Goal: Information Seeking & Learning: Find specific page/section

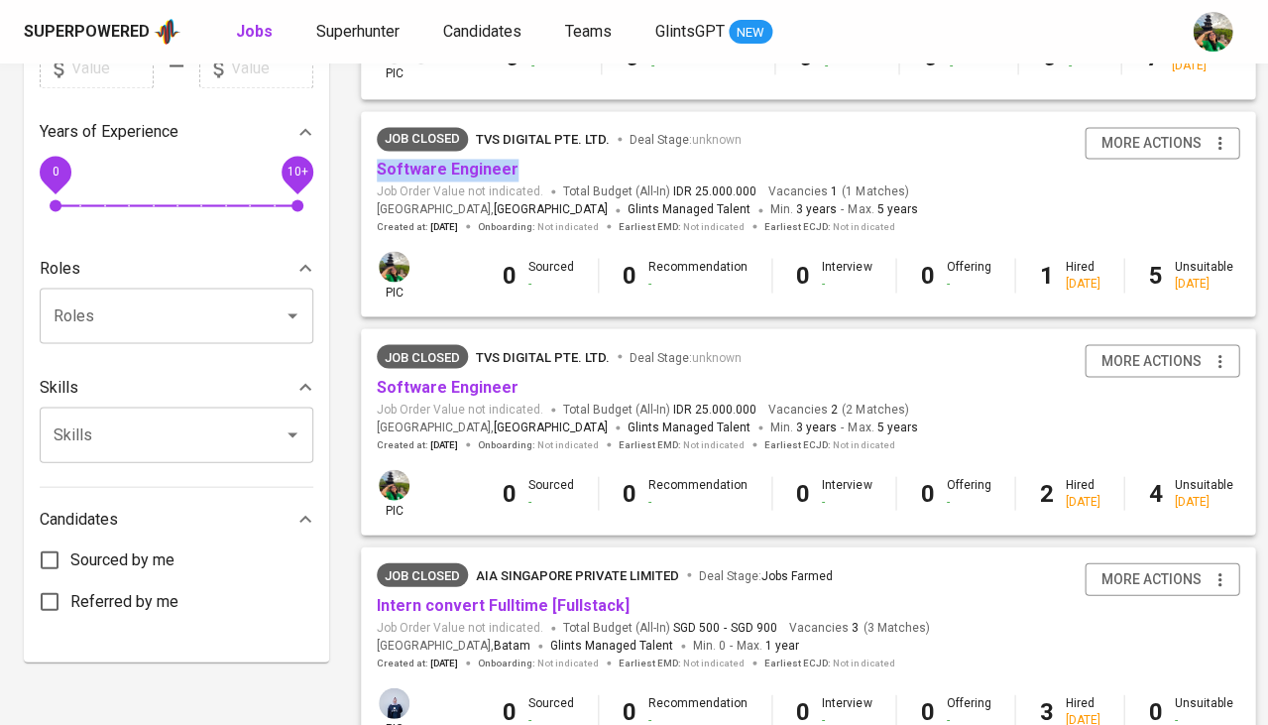
scroll to position [621, 0]
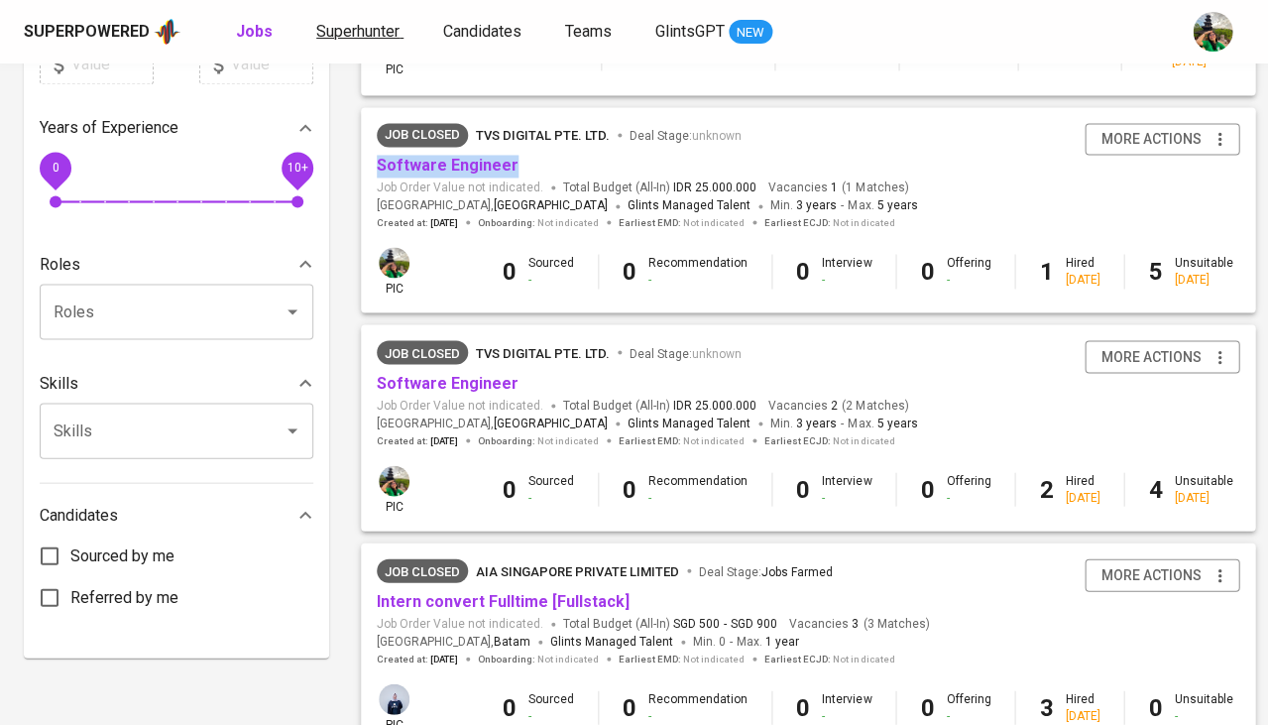
click at [349, 23] on span "Superhunter" at bounding box center [357, 31] width 83 height 19
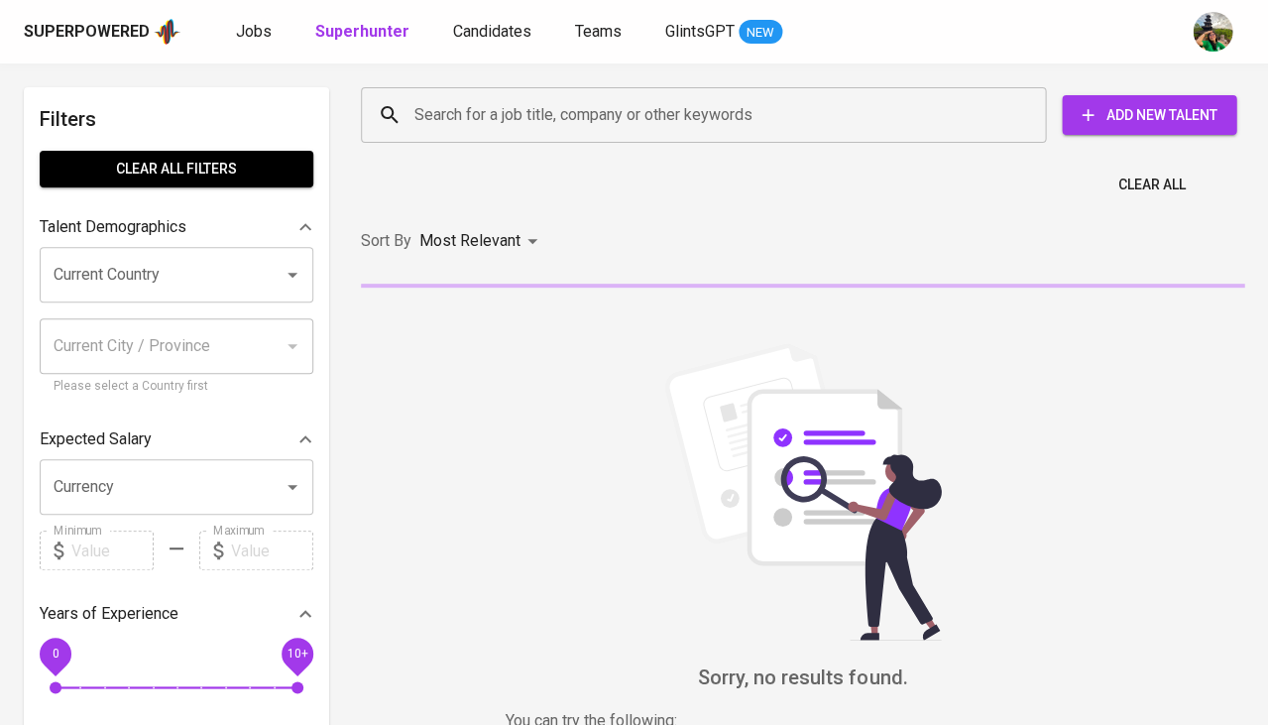
click at [181, 278] on input "Current Country" at bounding box center [149, 275] width 200 height 38
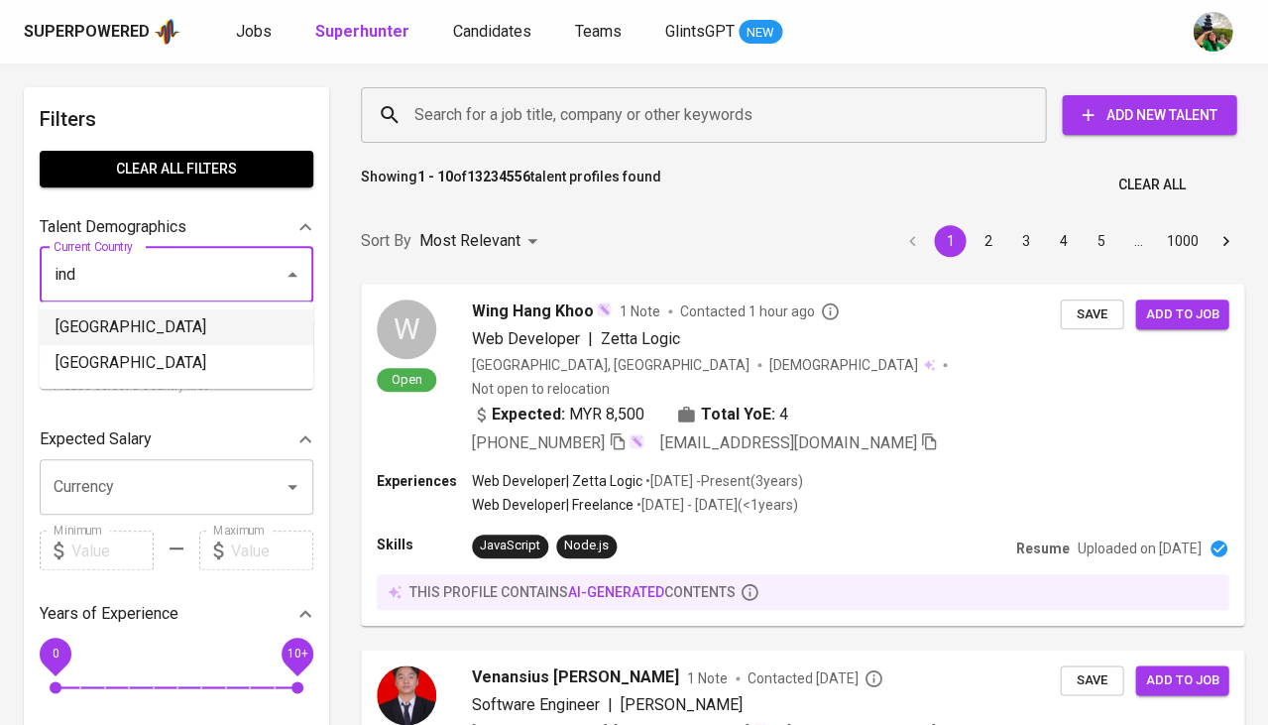
click at [145, 325] on li "[GEOGRAPHIC_DATA]" at bounding box center [177, 327] width 274 height 36
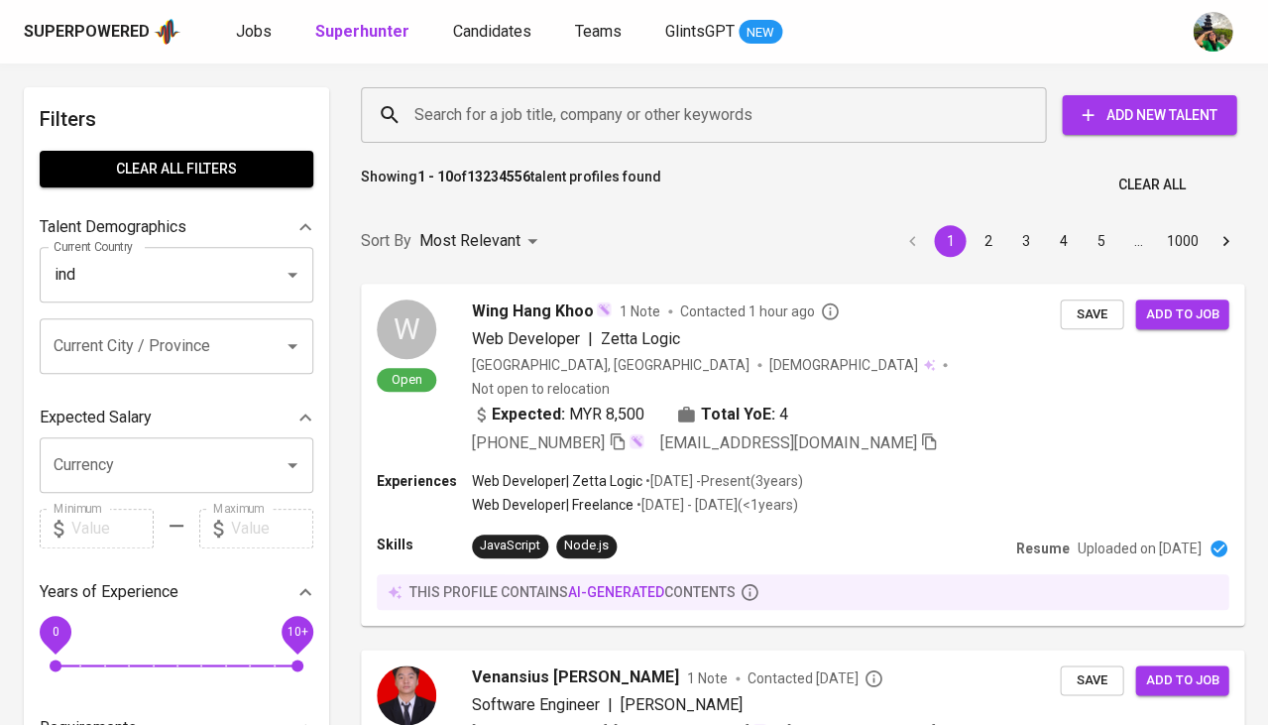
type input "[GEOGRAPHIC_DATA]"
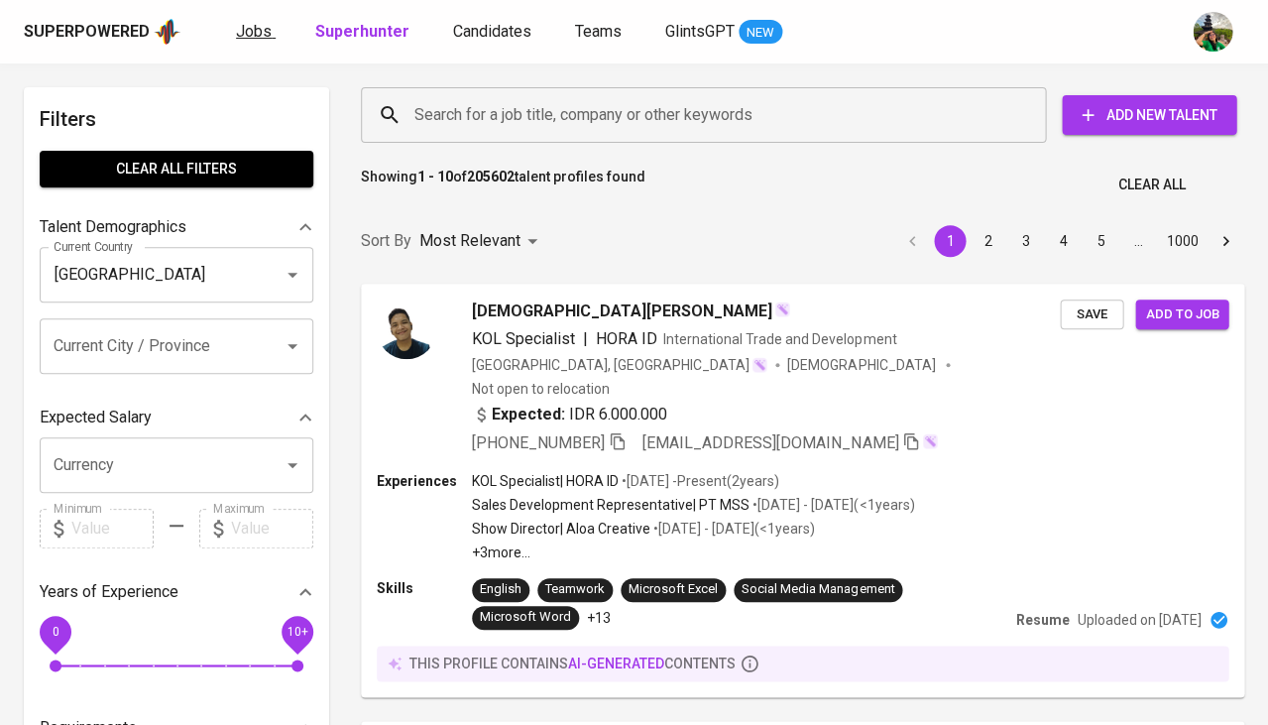
click at [251, 37] on span "Jobs" at bounding box center [254, 31] width 36 height 19
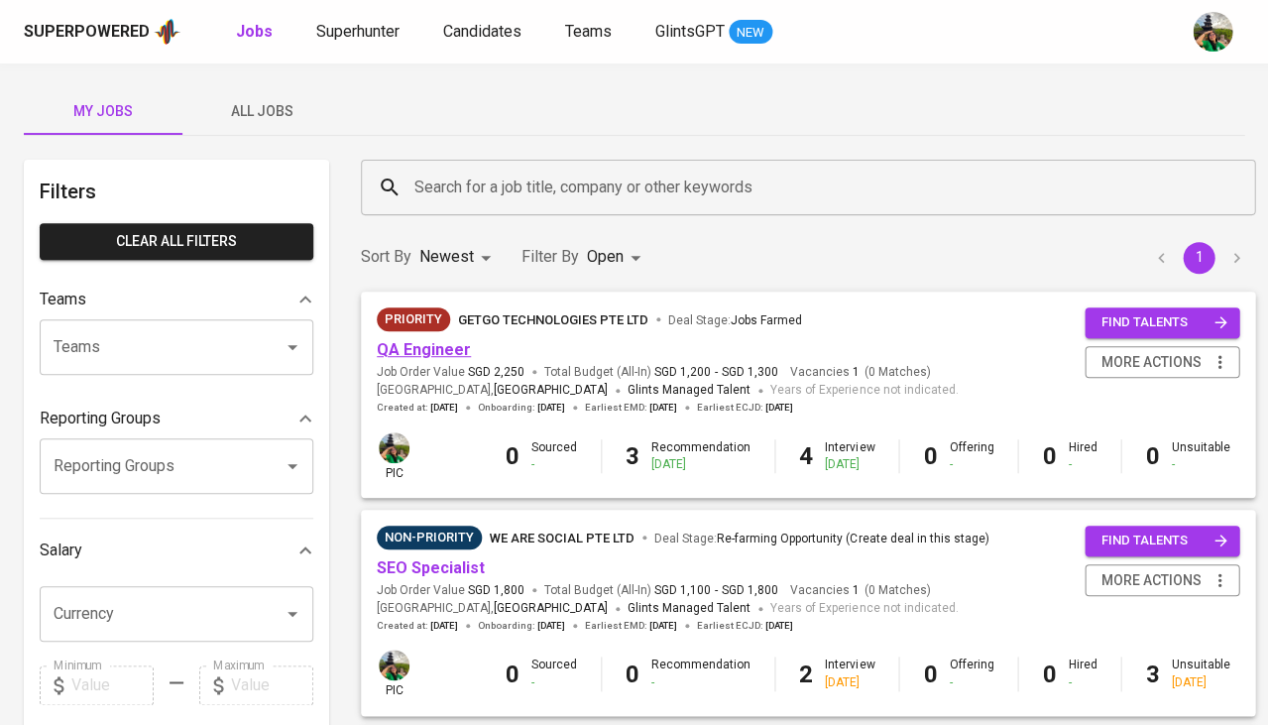
click at [426, 347] on link "QA Engineer" at bounding box center [424, 349] width 94 height 19
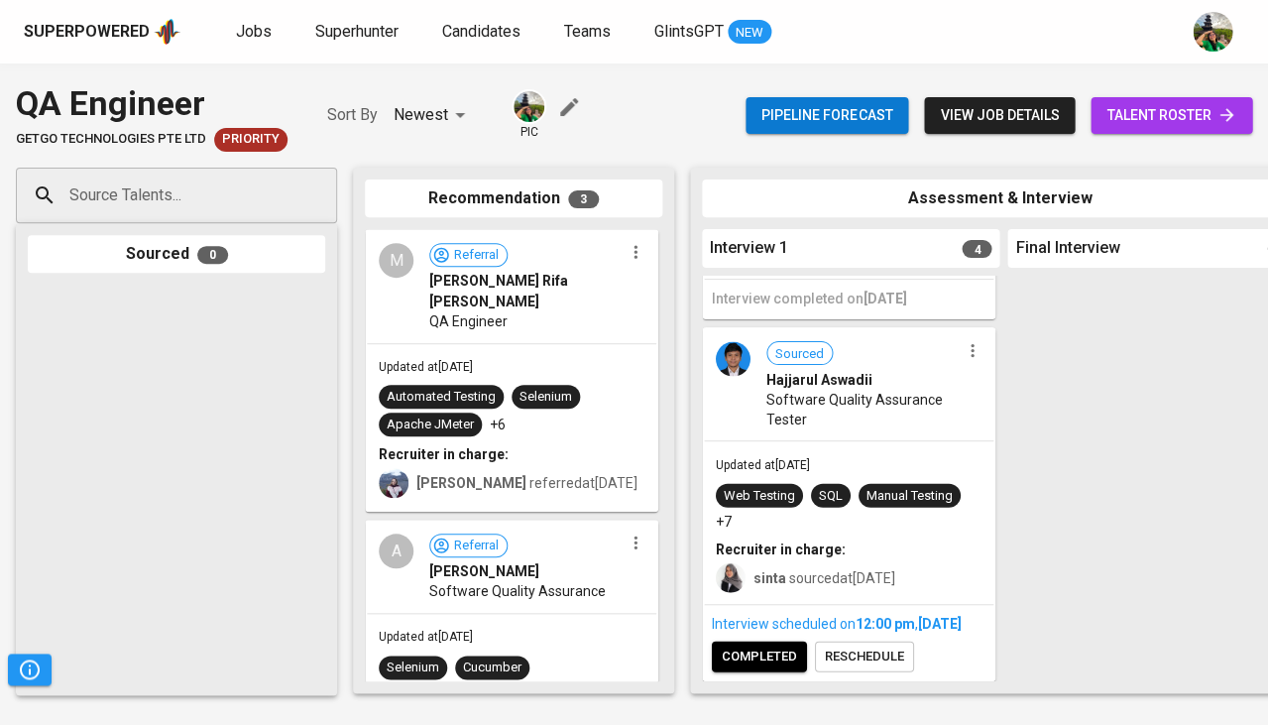
scroll to position [933, 0]
click at [748, 660] on span "completed" at bounding box center [759, 656] width 75 height 23
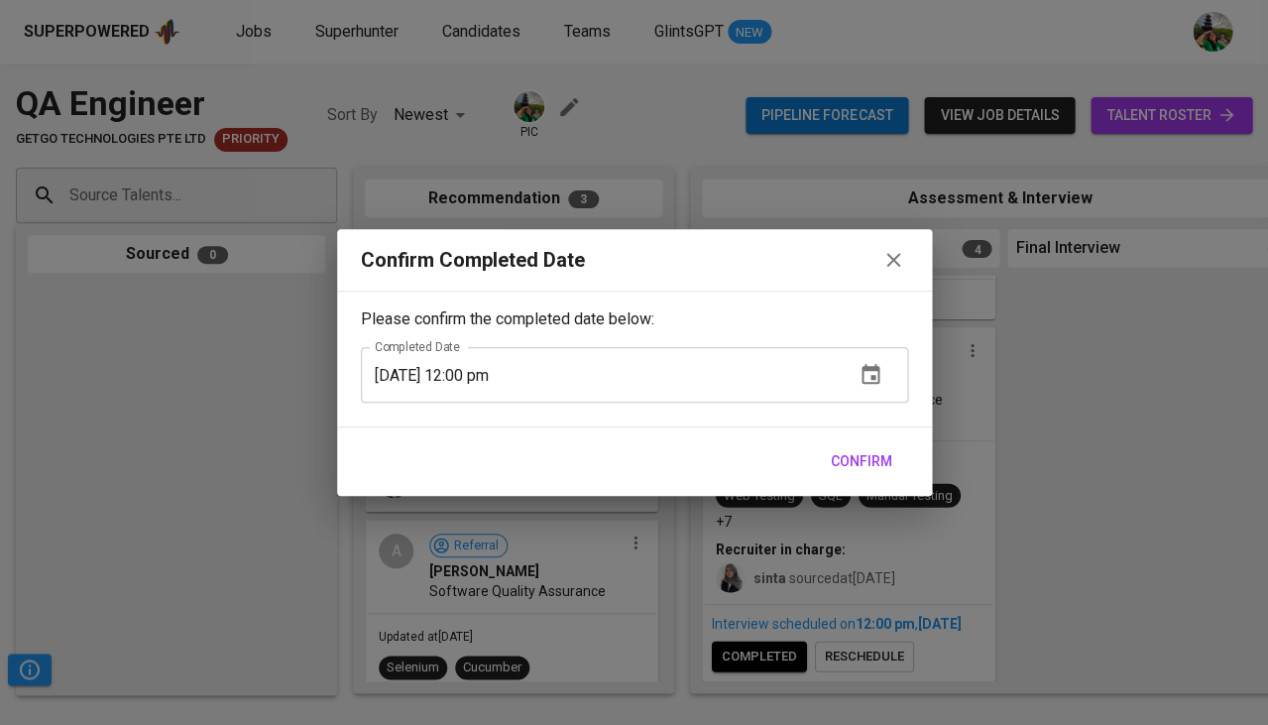
click at [878, 459] on span "Confirm" at bounding box center [861, 461] width 61 height 25
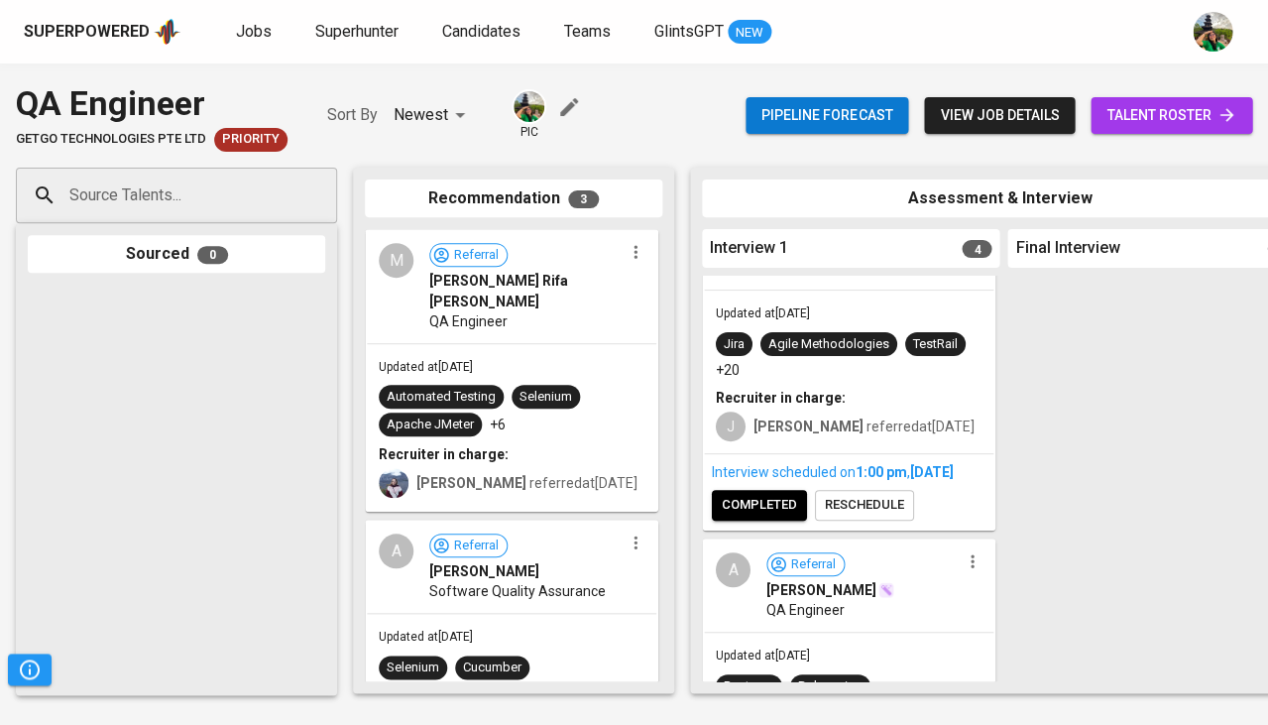
scroll to position [152, 0]
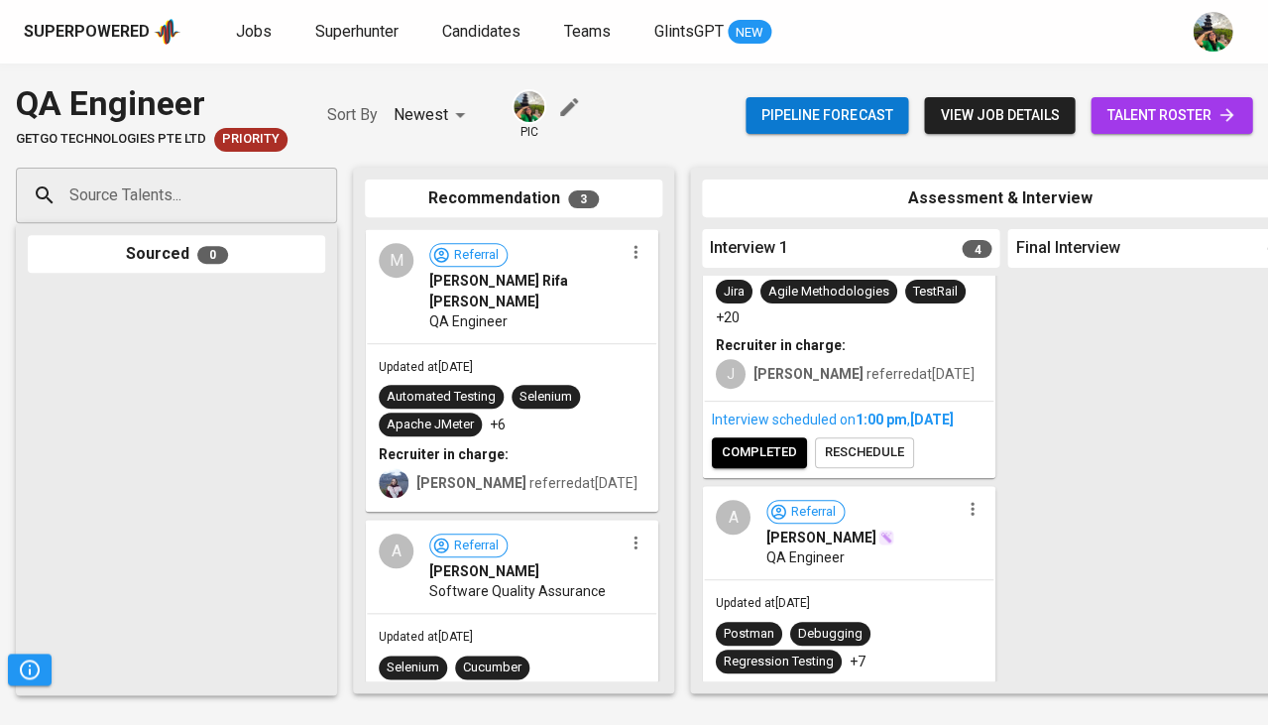
click at [775, 452] on span "completed" at bounding box center [759, 452] width 75 height 23
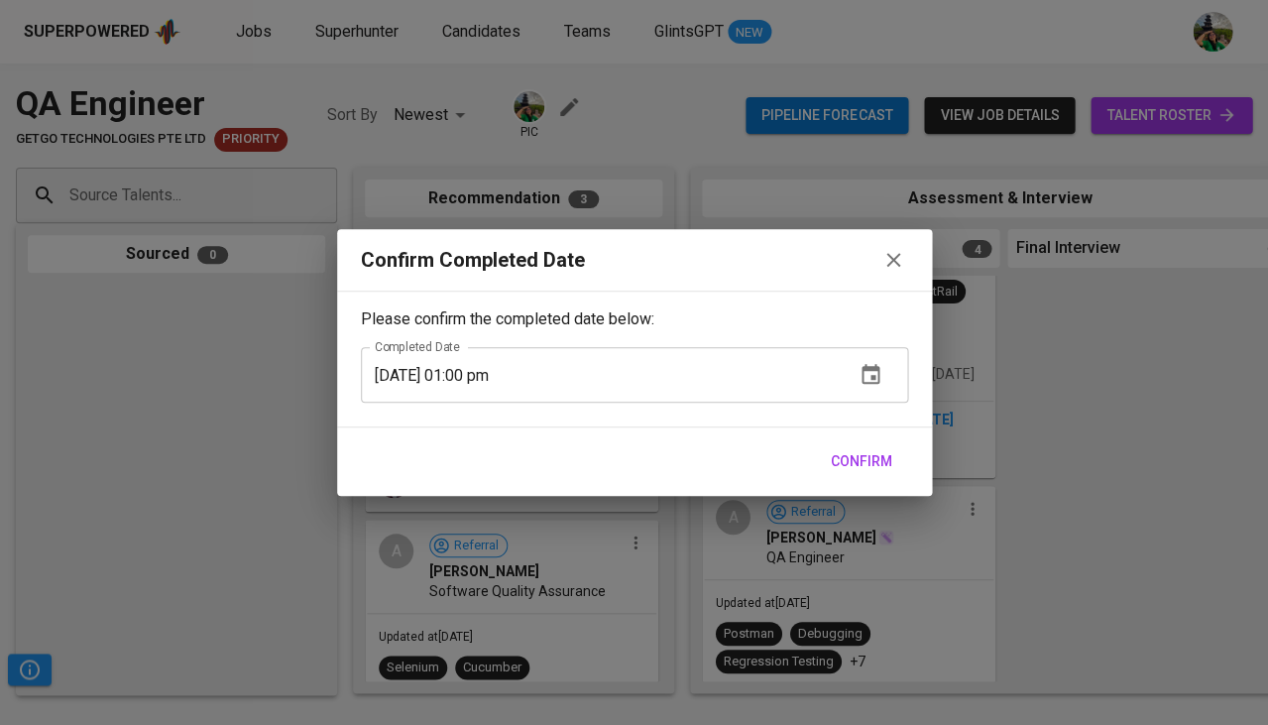
click at [867, 462] on span "Confirm" at bounding box center [861, 461] width 61 height 25
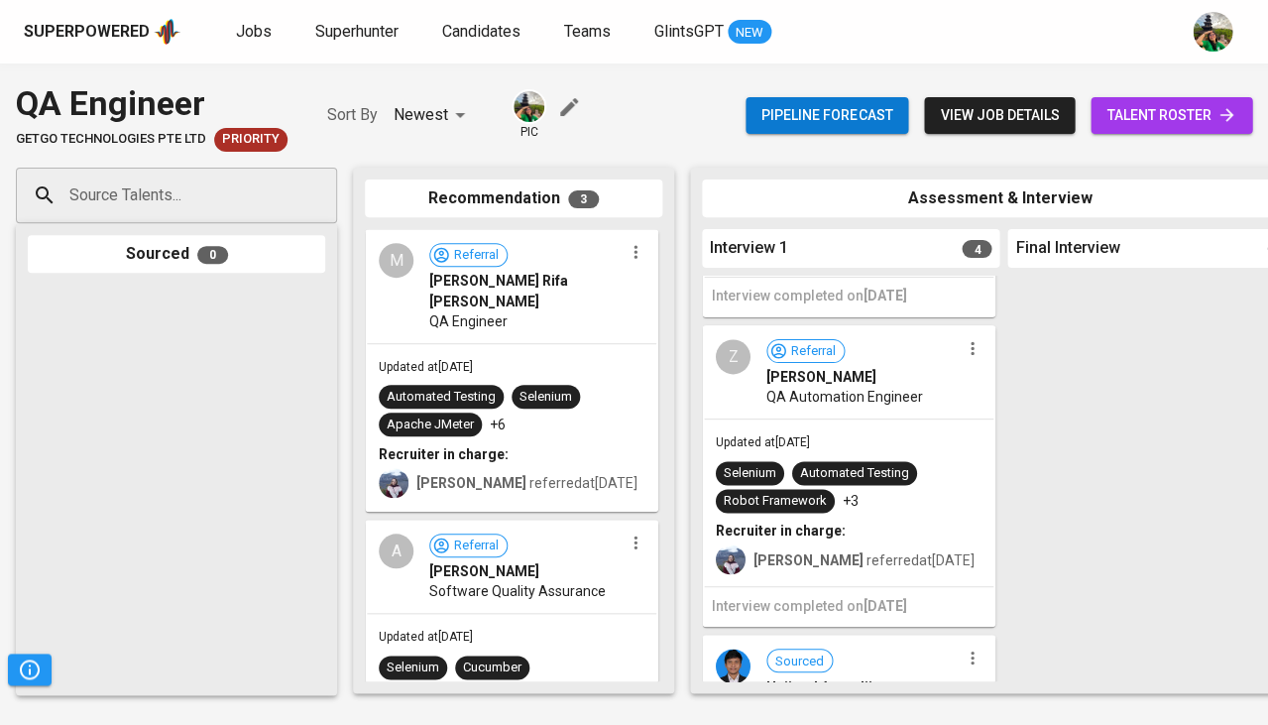
scroll to position [584, 0]
click at [963, 341] on button "button" at bounding box center [973, 349] width 26 height 26
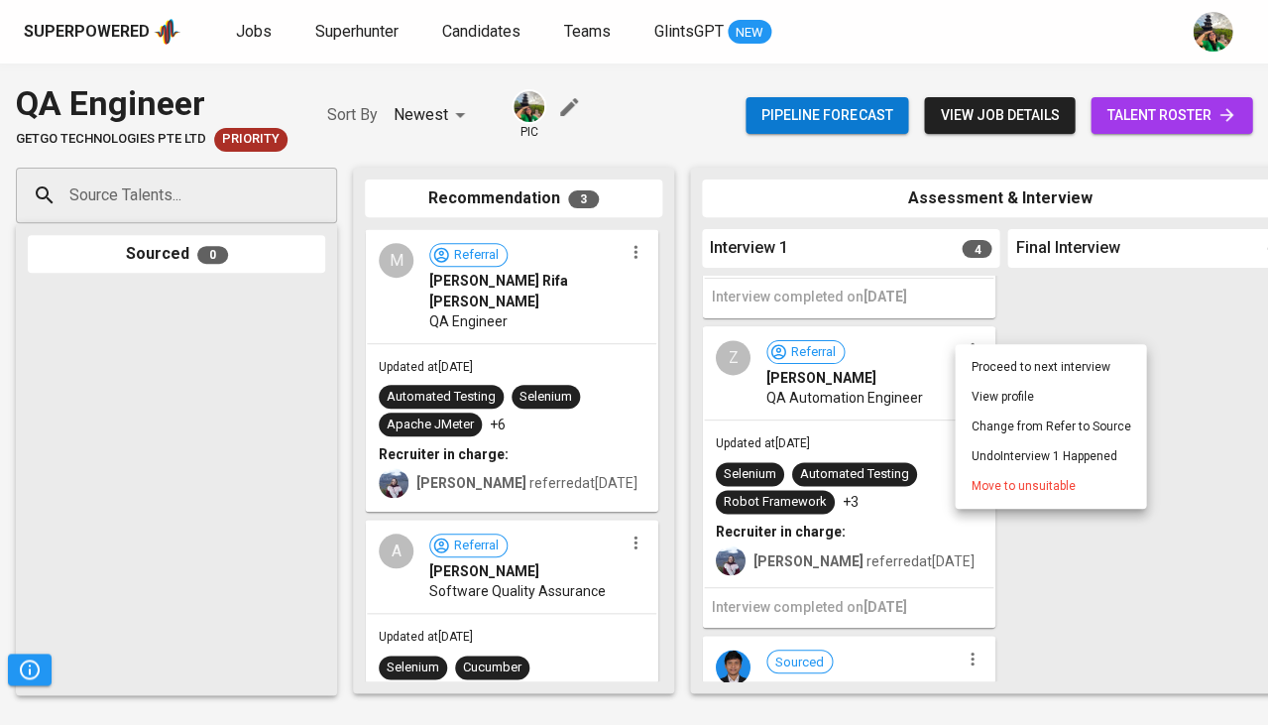
click at [992, 488] on span "Move to unsuitable" at bounding box center [1023, 486] width 104 height 18
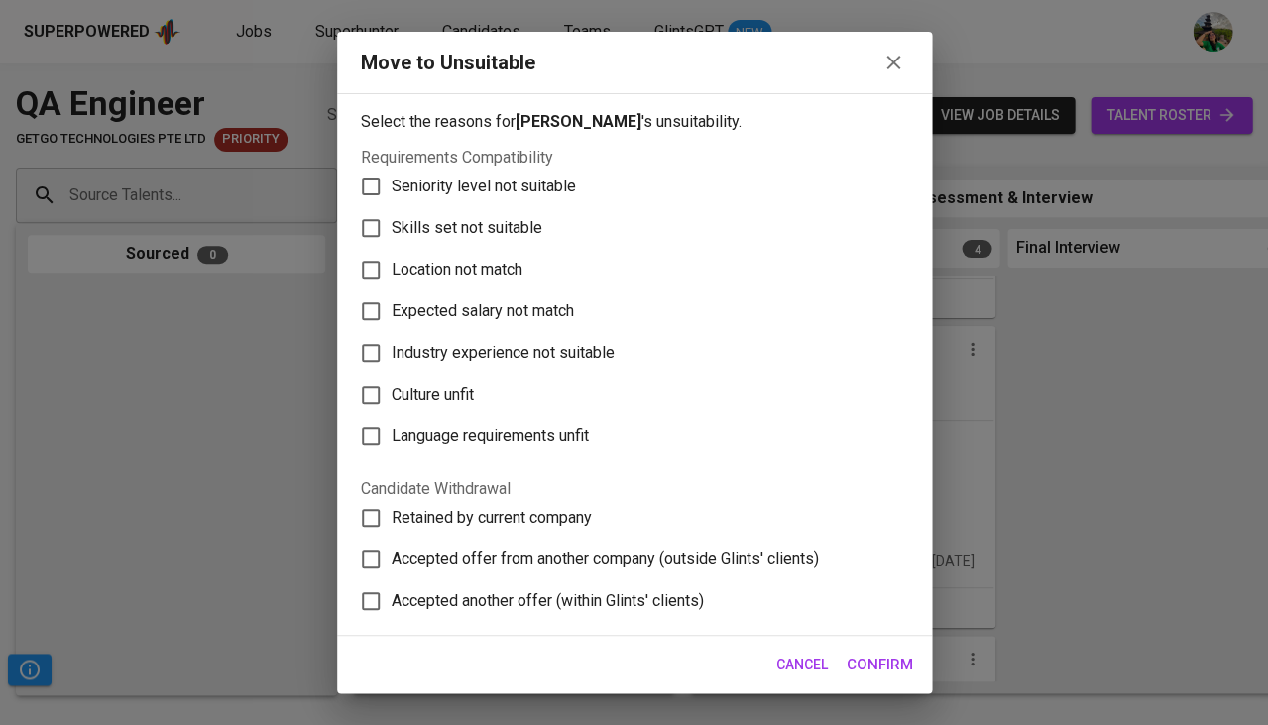
click at [502, 230] on span "Skills set not suitable" at bounding box center [467, 228] width 151 height 24
click at [392, 230] on input "Skills set not suitable" at bounding box center [371, 228] width 42 height 42
checkbox input "true"
click at [898, 667] on span "Confirm" at bounding box center [880, 665] width 66 height 26
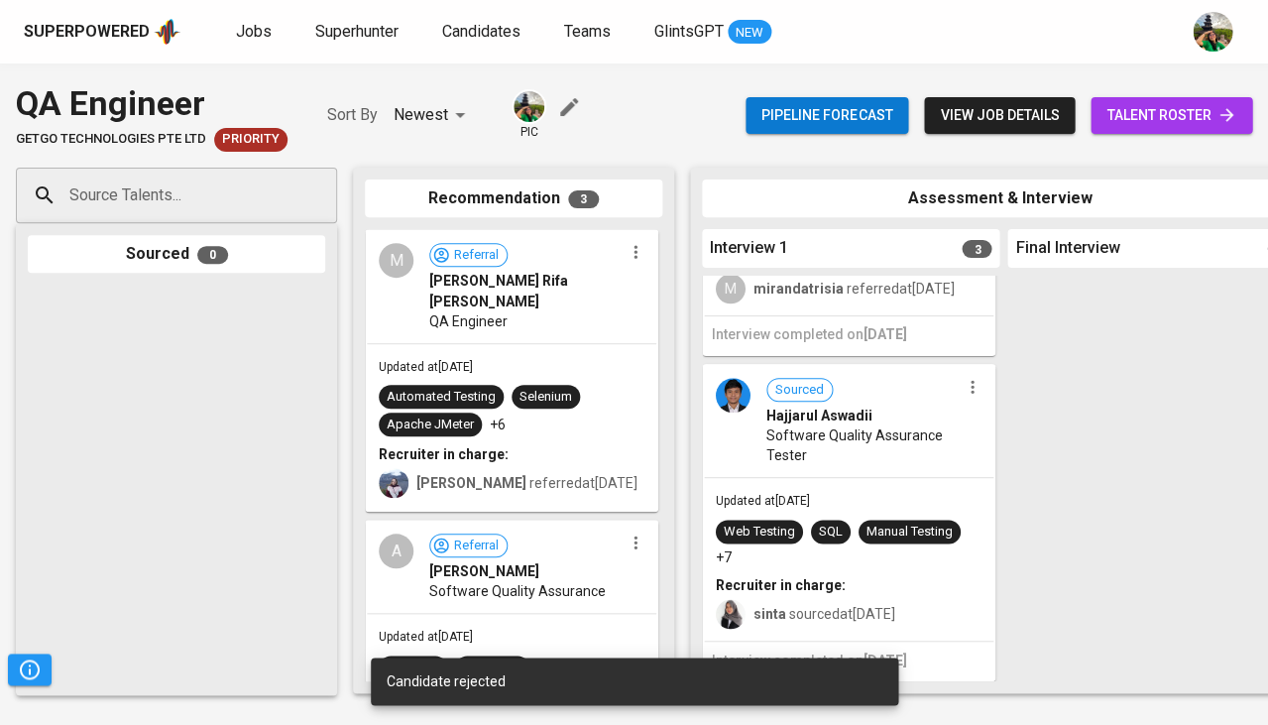
scroll to position [522, 0]
click at [973, 386] on icon "button" at bounding box center [973, 387] width 20 height 20
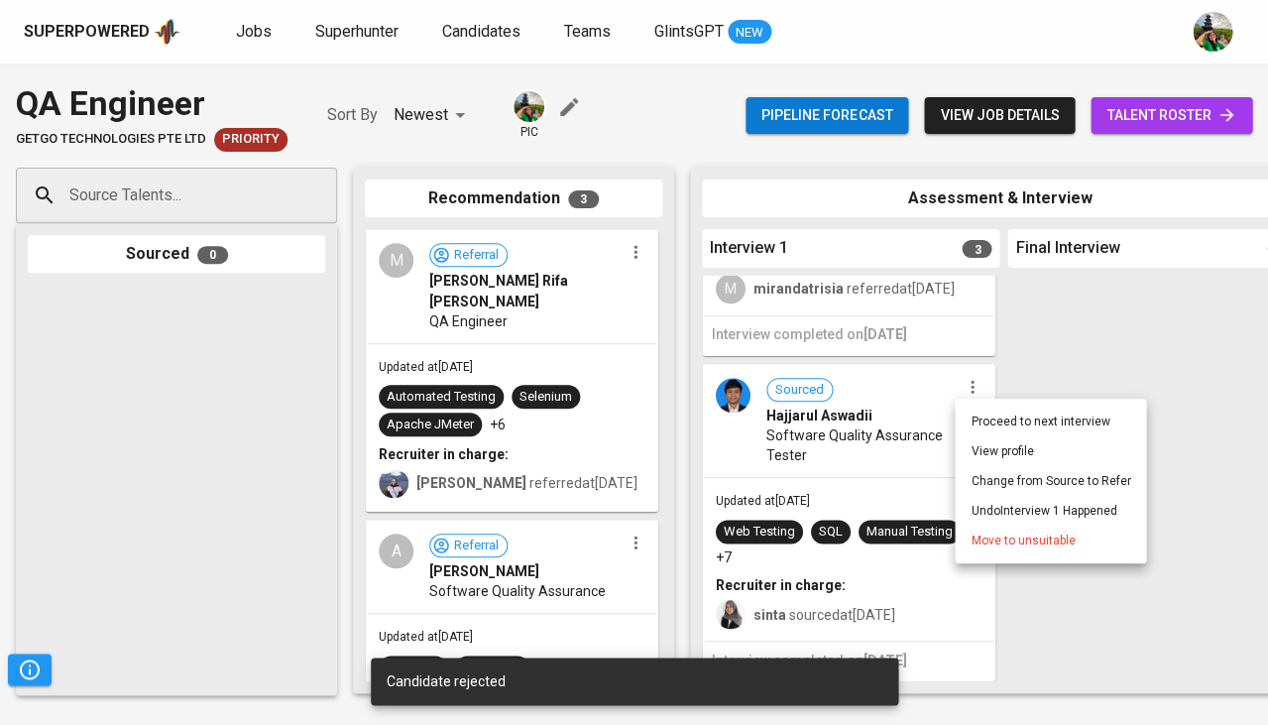
click at [977, 545] on span "Move to unsuitable" at bounding box center [1023, 541] width 104 height 18
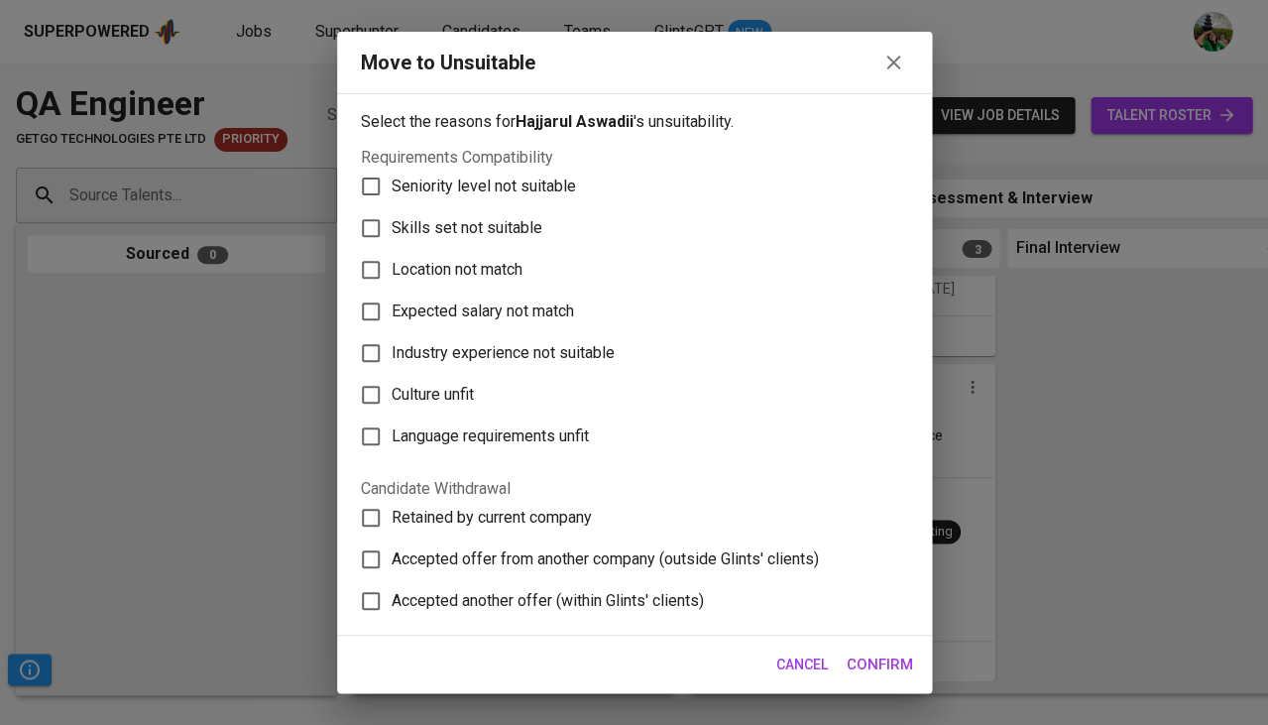
click at [469, 225] on span "Skills set not suitable" at bounding box center [467, 228] width 151 height 24
click at [392, 225] on input "Skills set not suitable" at bounding box center [371, 228] width 42 height 42
checkbox input "true"
click at [883, 667] on span "Confirm" at bounding box center [880, 665] width 66 height 26
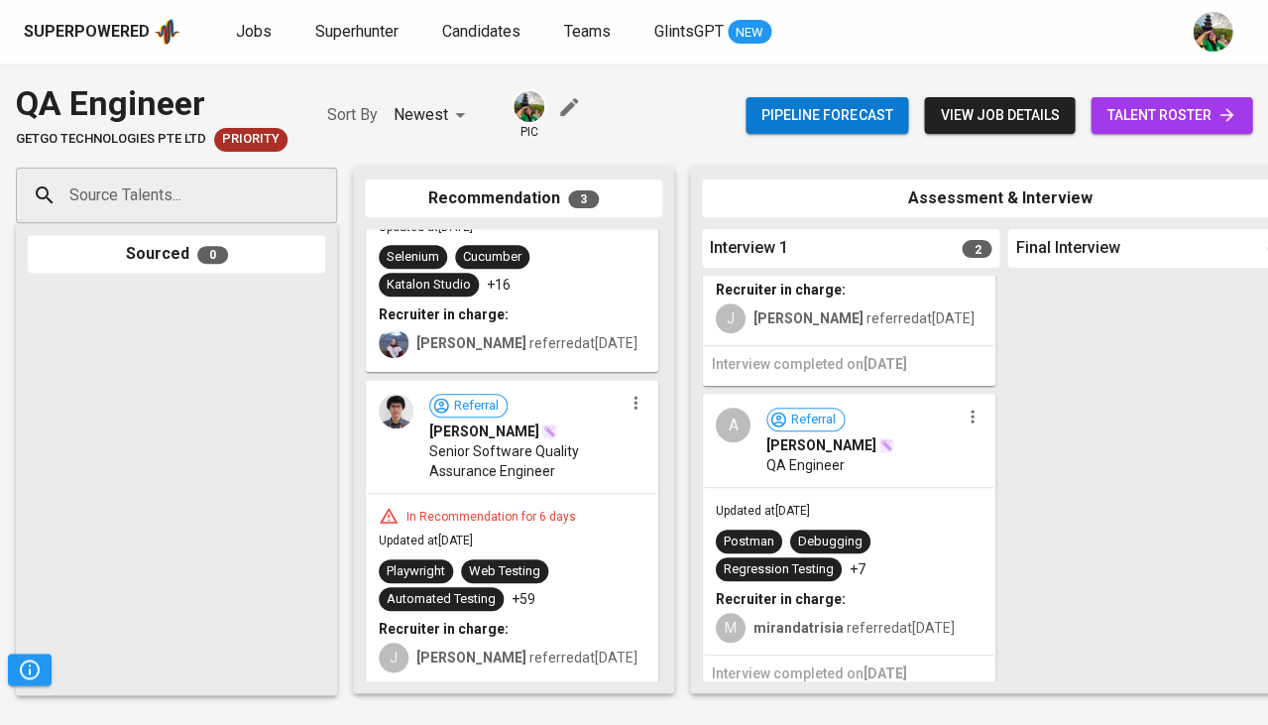
scroll to position [380, 0]
click at [631, 398] on icon "button" at bounding box center [636, 404] width 20 height 20
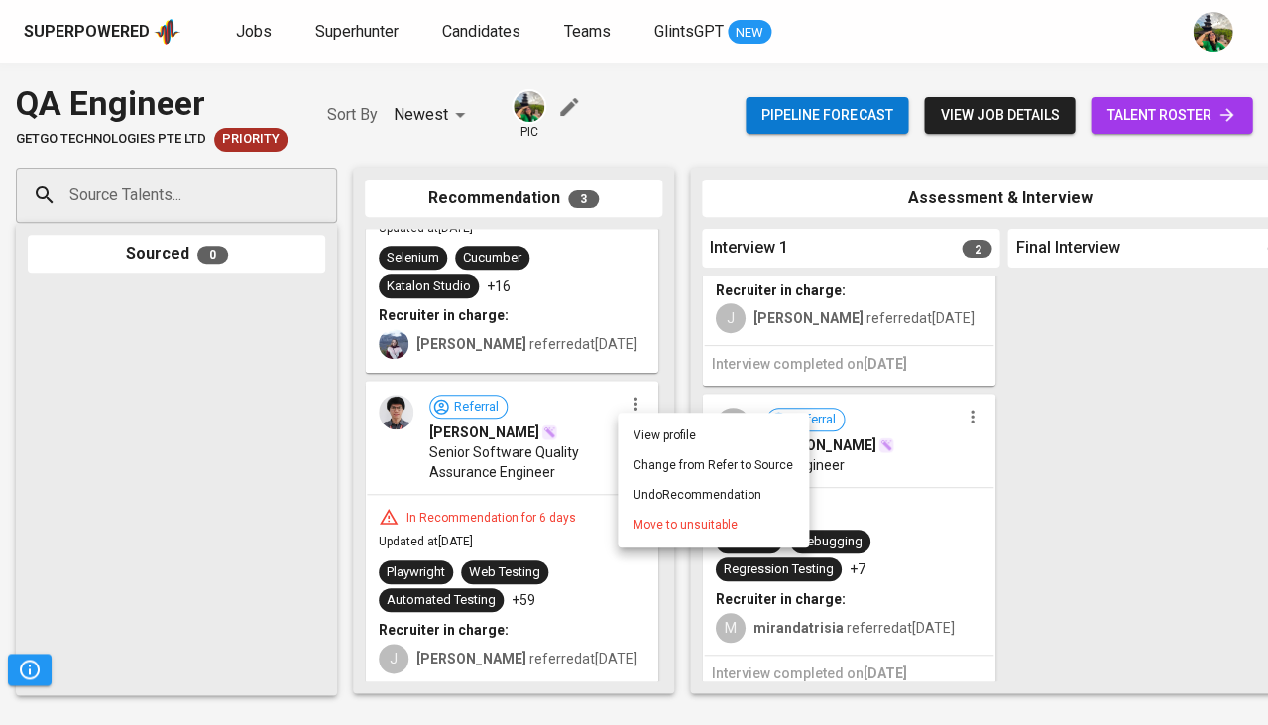
click at [635, 522] on span "Move to unsuitable" at bounding box center [686, 525] width 104 height 18
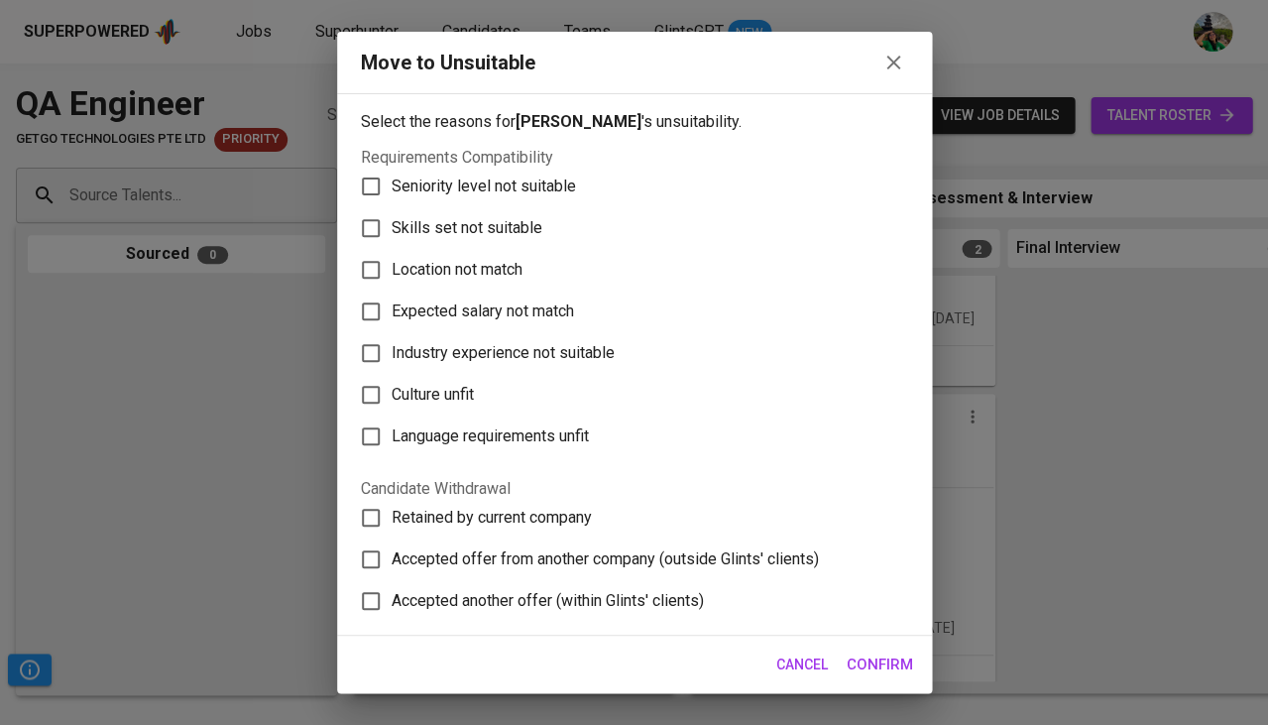
click at [492, 236] on label "Skills set not suitable" at bounding box center [621, 228] width 543 height 42
click at [392, 236] on input "Skills set not suitable" at bounding box center [371, 228] width 42 height 42
checkbox input "true"
click at [893, 670] on span "Confirm" at bounding box center [880, 665] width 66 height 26
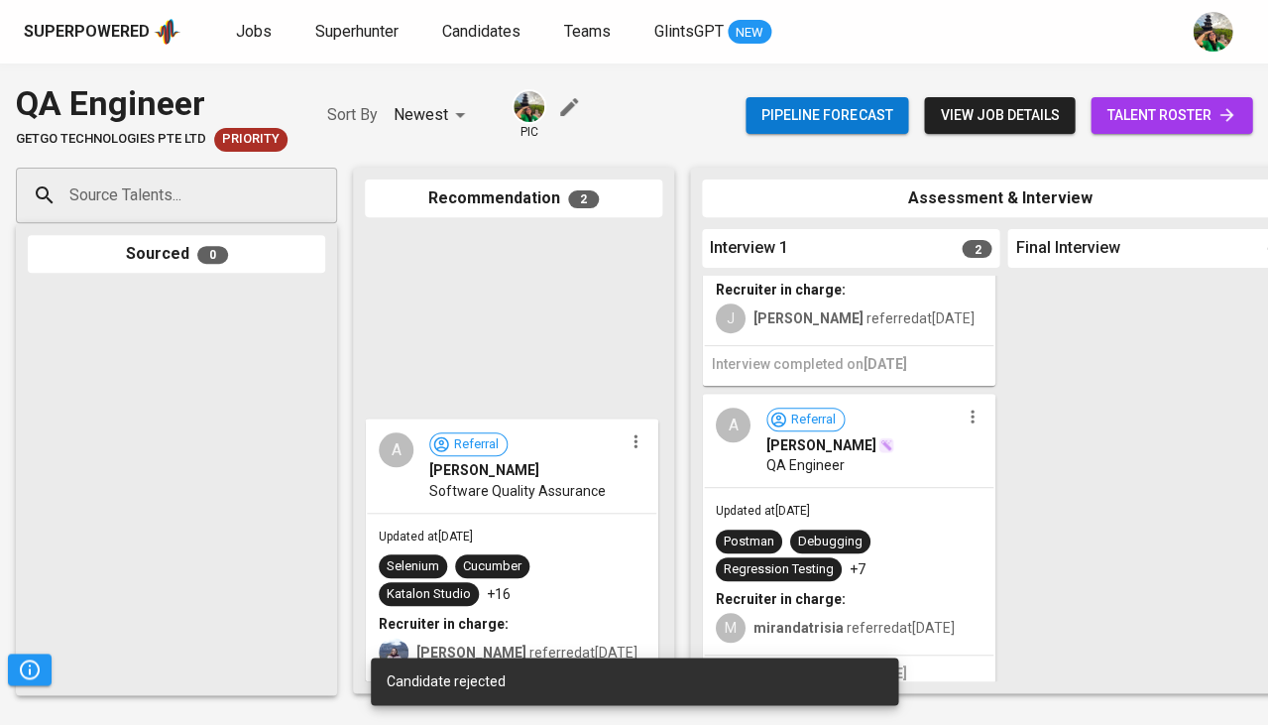
scroll to position [70, 0]
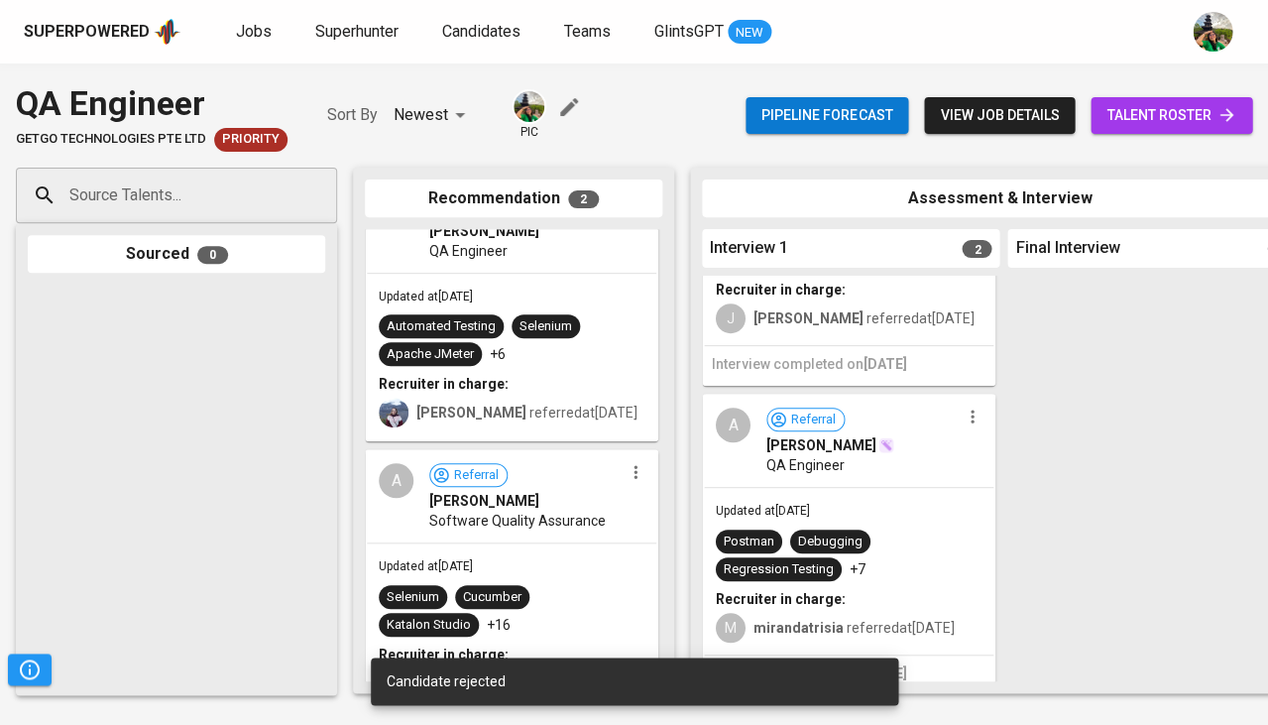
click at [634, 466] on icon "button" at bounding box center [635, 472] width 3 height 13
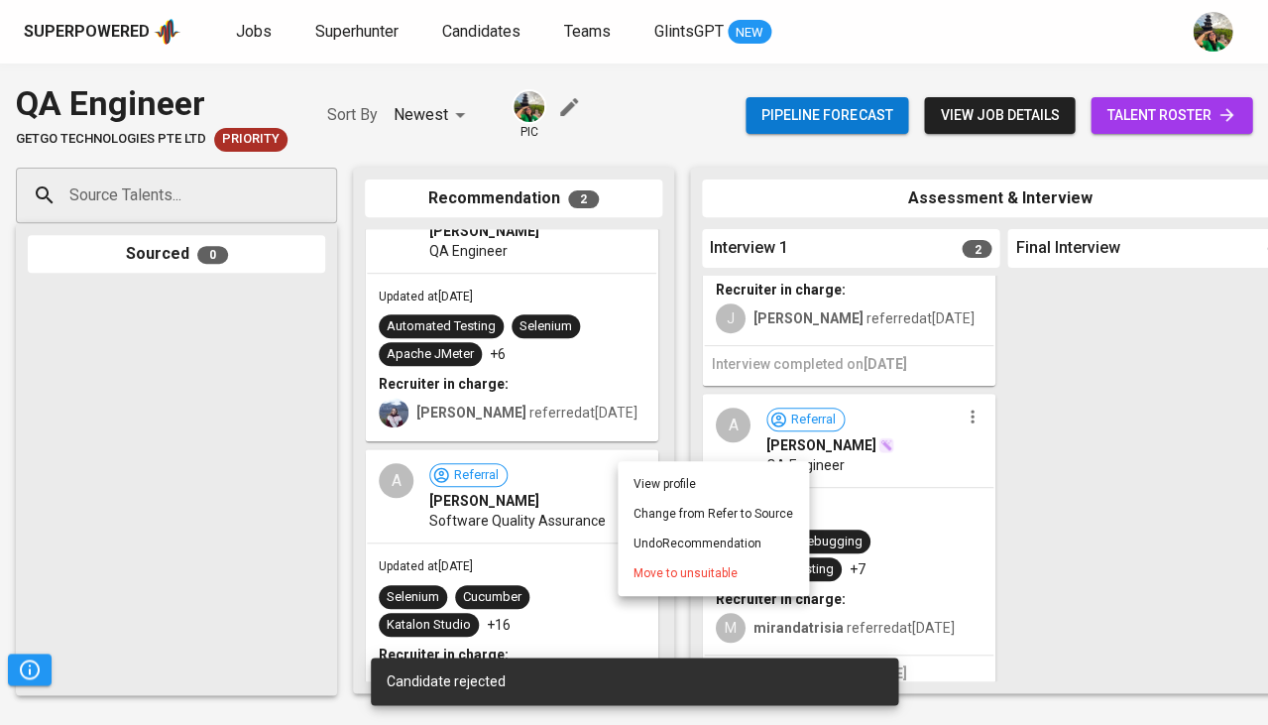
click at [639, 573] on span "Move to unsuitable" at bounding box center [686, 573] width 104 height 18
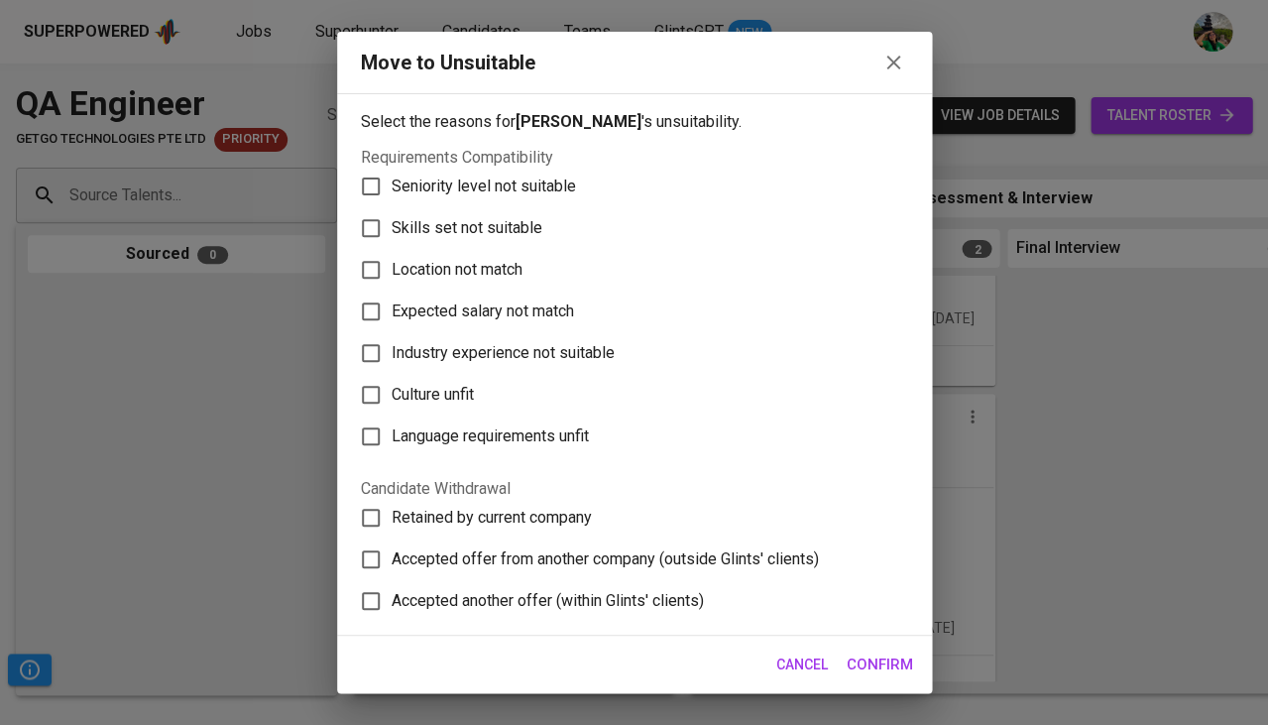
click at [469, 225] on span "Skills set not suitable" at bounding box center [467, 228] width 151 height 24
click at [392, 225] on input "Skills set not suitable" at bounding box center [371, 228] width 42 height 42
checkbox input "true"
click at [878, 661] on span "Confirm" at bounding box center [880, 665] width 66 height 26
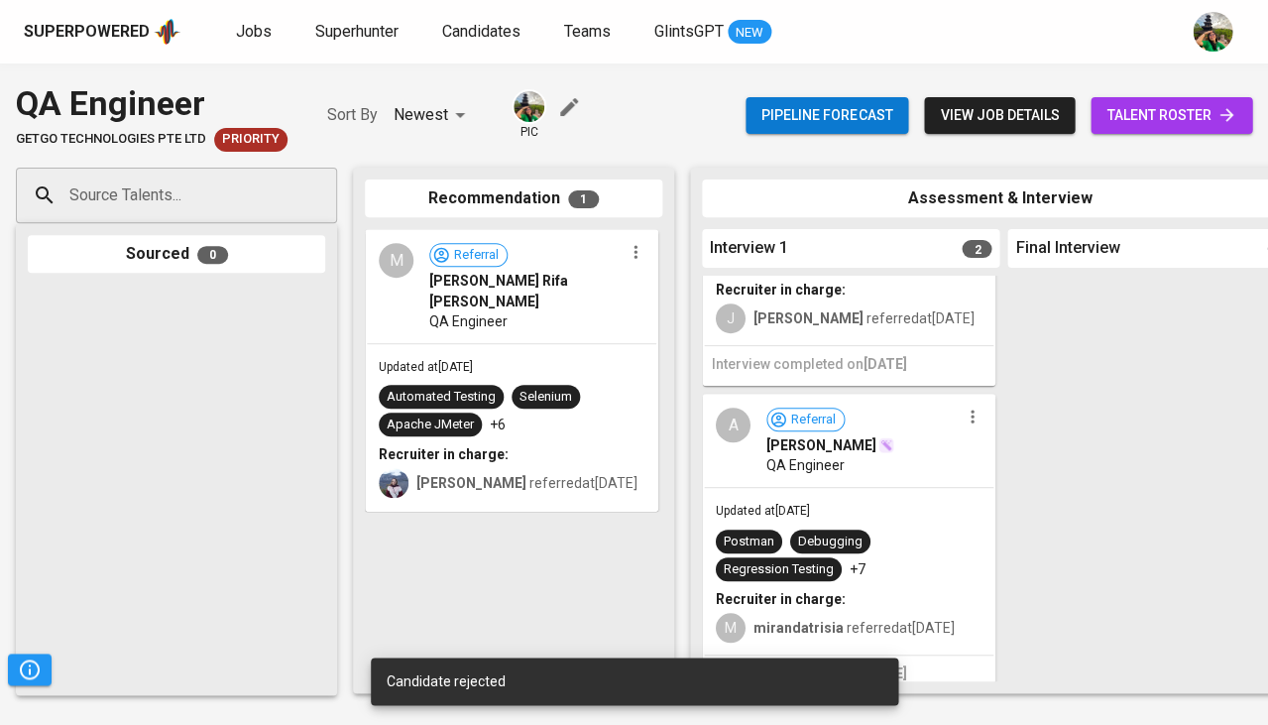
scroll to position [0, 0]
click at [641, 250] on icon "button" at bounding box center [636, 252] width 20 height 20
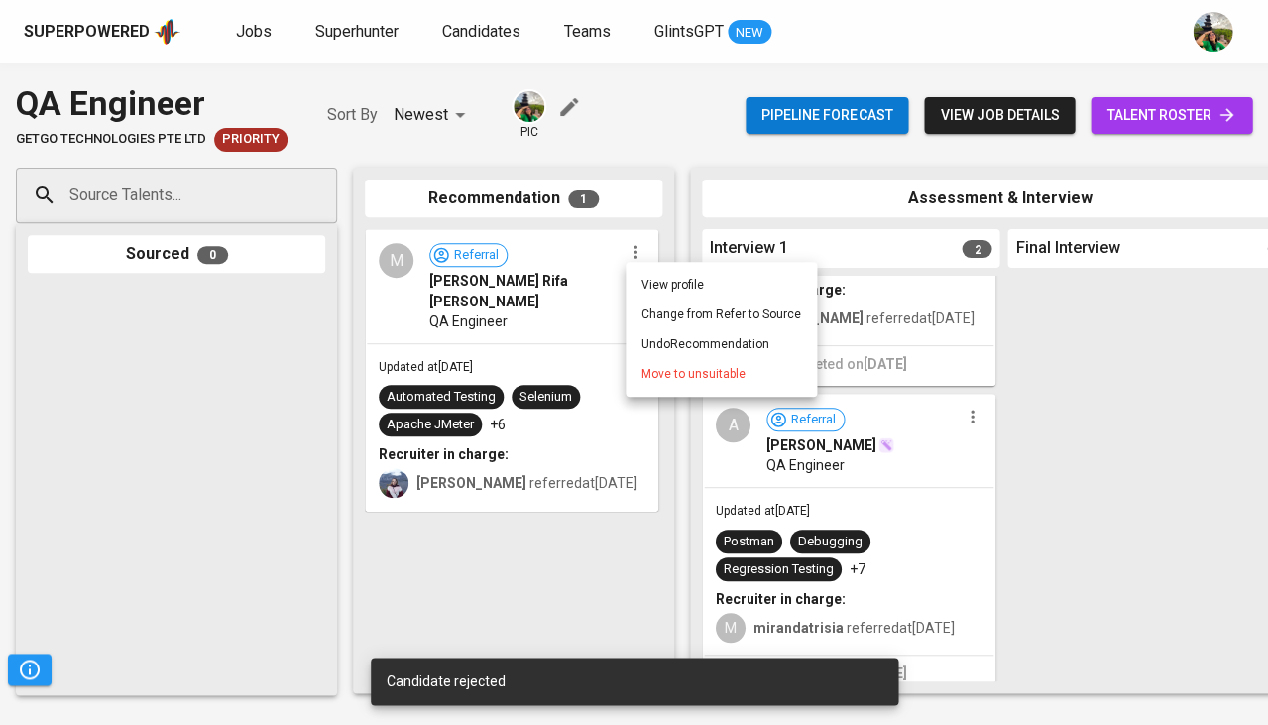
click at [681, 375] on span "Move to unsuitable" at bounding box center [694, 374] width 104 height 18
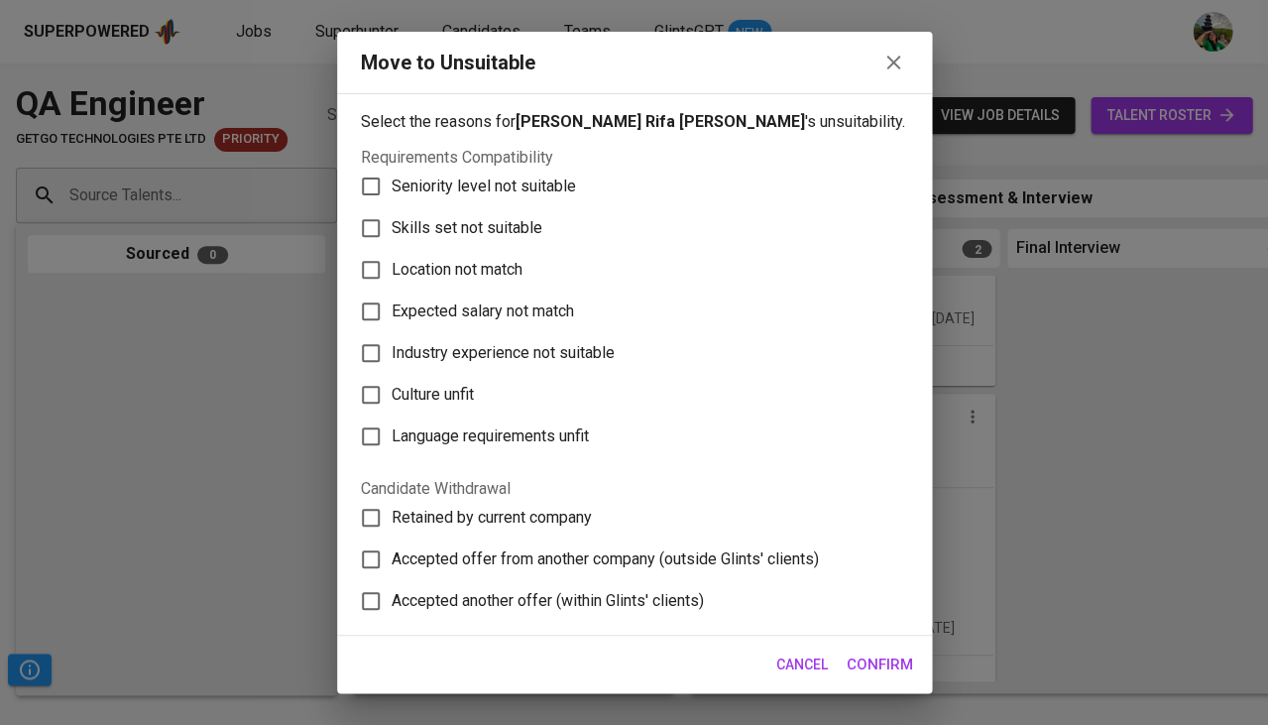
click at [429, 226] on span "Skills set not suitable" at bounding box center [467, 228] width 151 height 24
click at [392, 226] on input "Skills set not suitable" at bounding box center [371, 228] width 42 height 42
checkbox input "true"
click at [881, 667] on span "Confirm" at bounding box center [880, 665] width 66 height 26
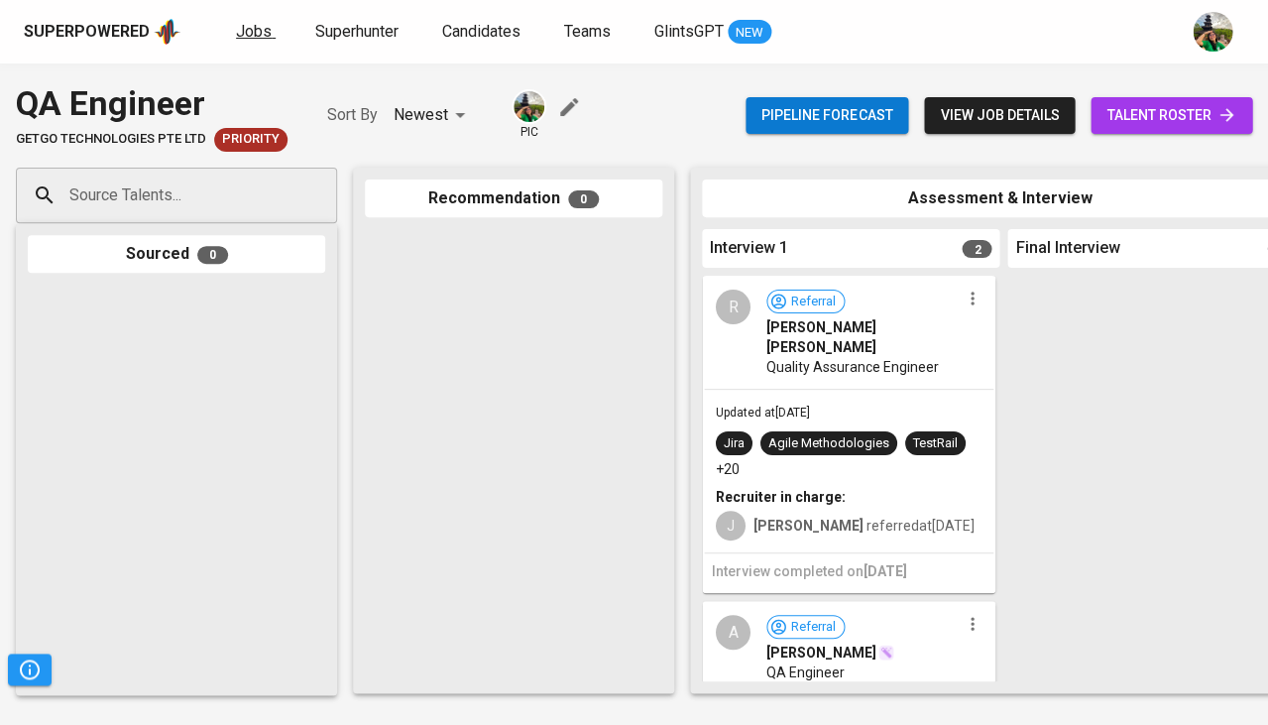
click at [254, 38] on span "Jobs" at bounding box center [254, 31] width 36 height 19
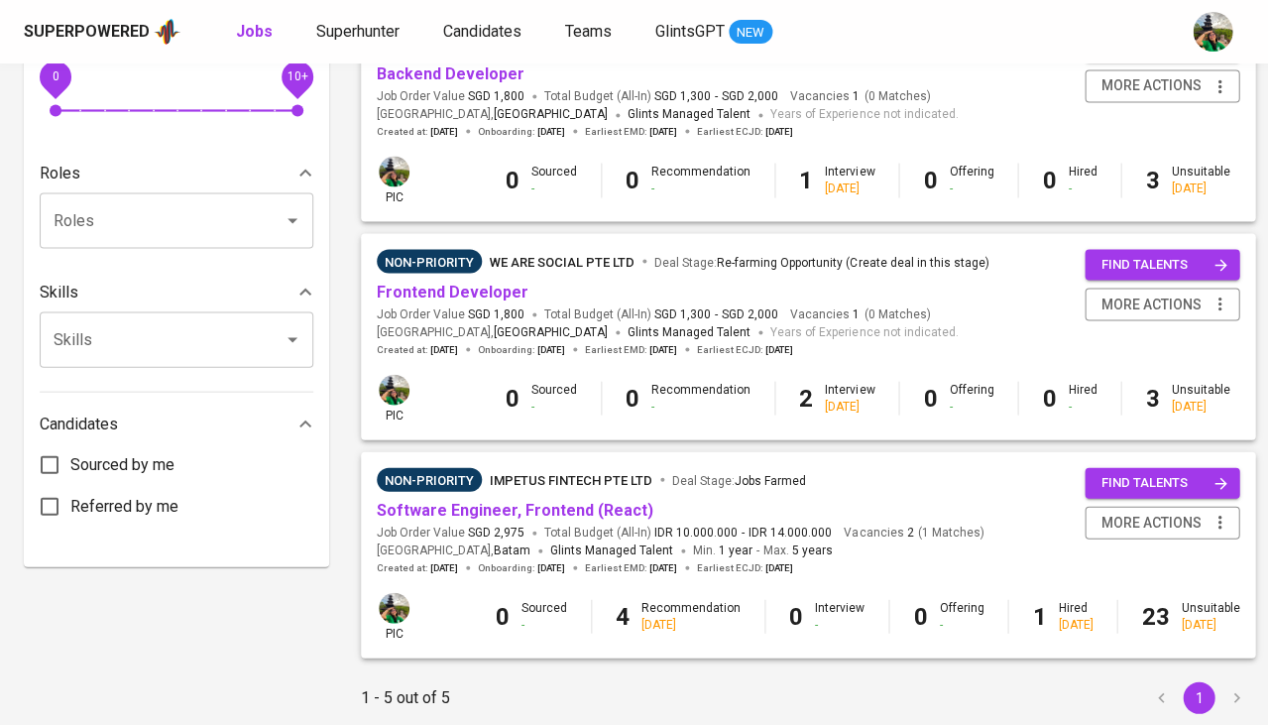
scroll to position [710, 0]
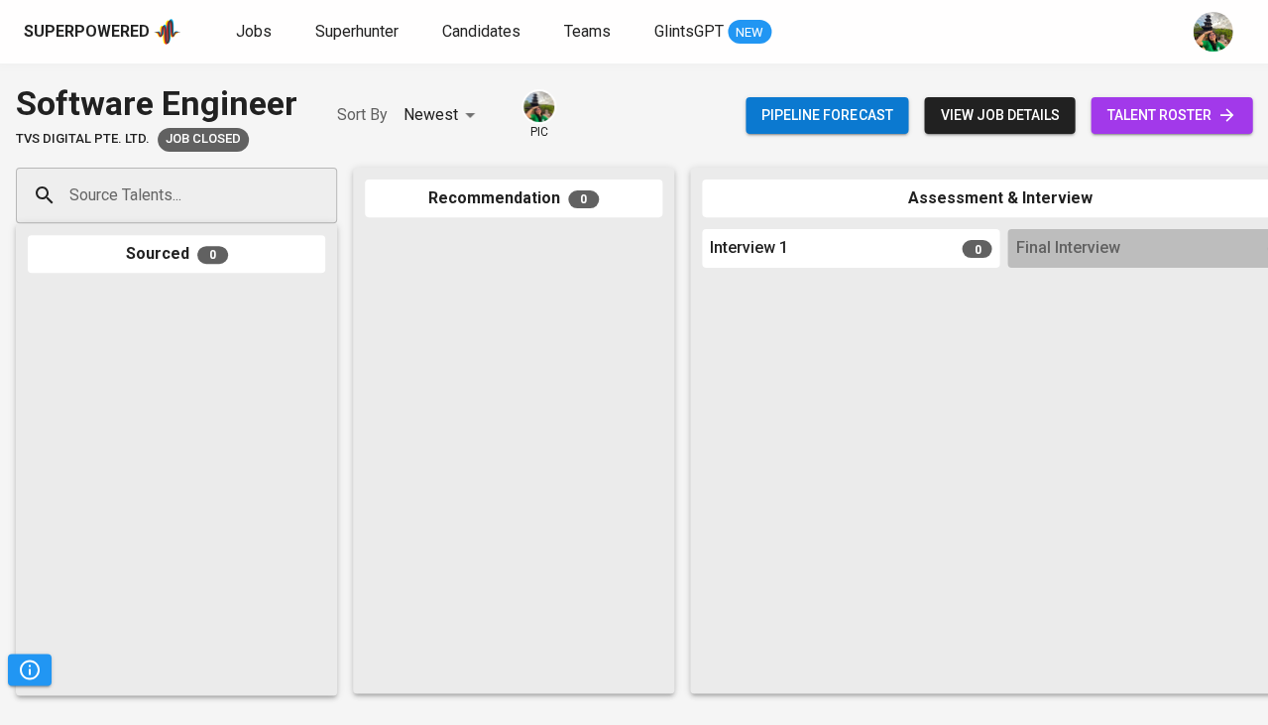
scroll to position [0, 1094]
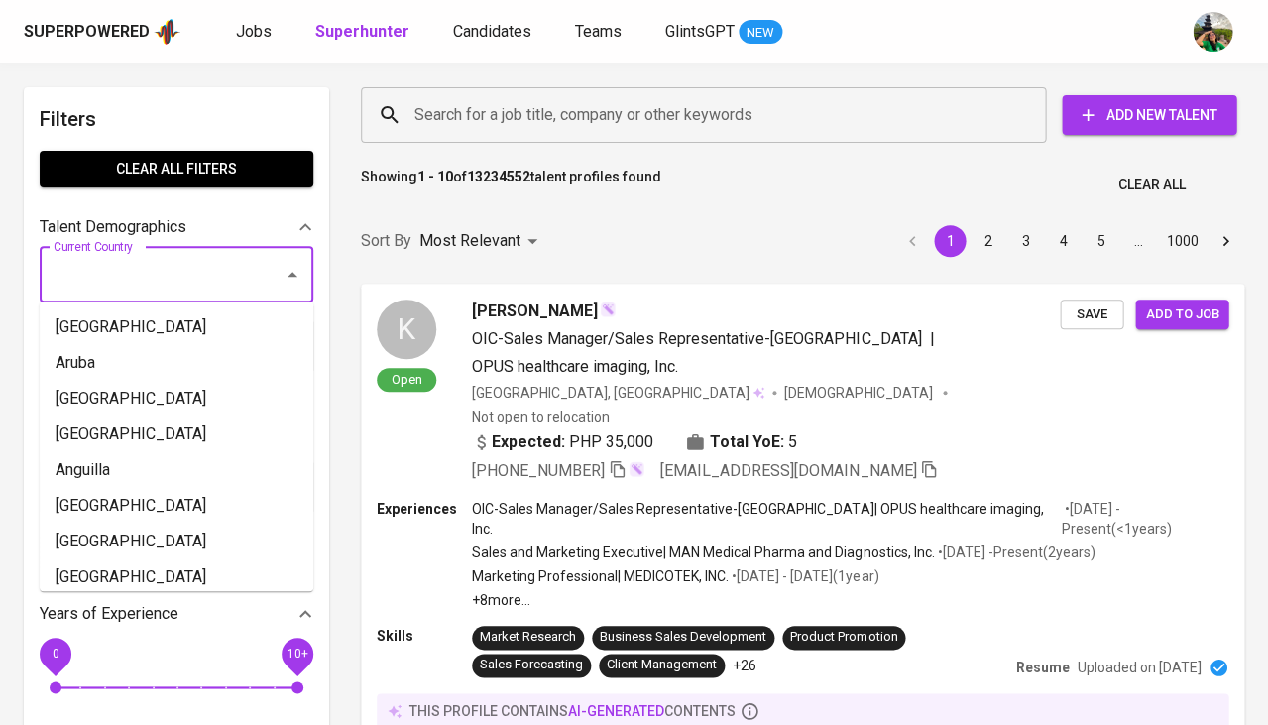
click at [167, 259] on input "Current Country" at bounding box center [149, 275] width 200 height 38
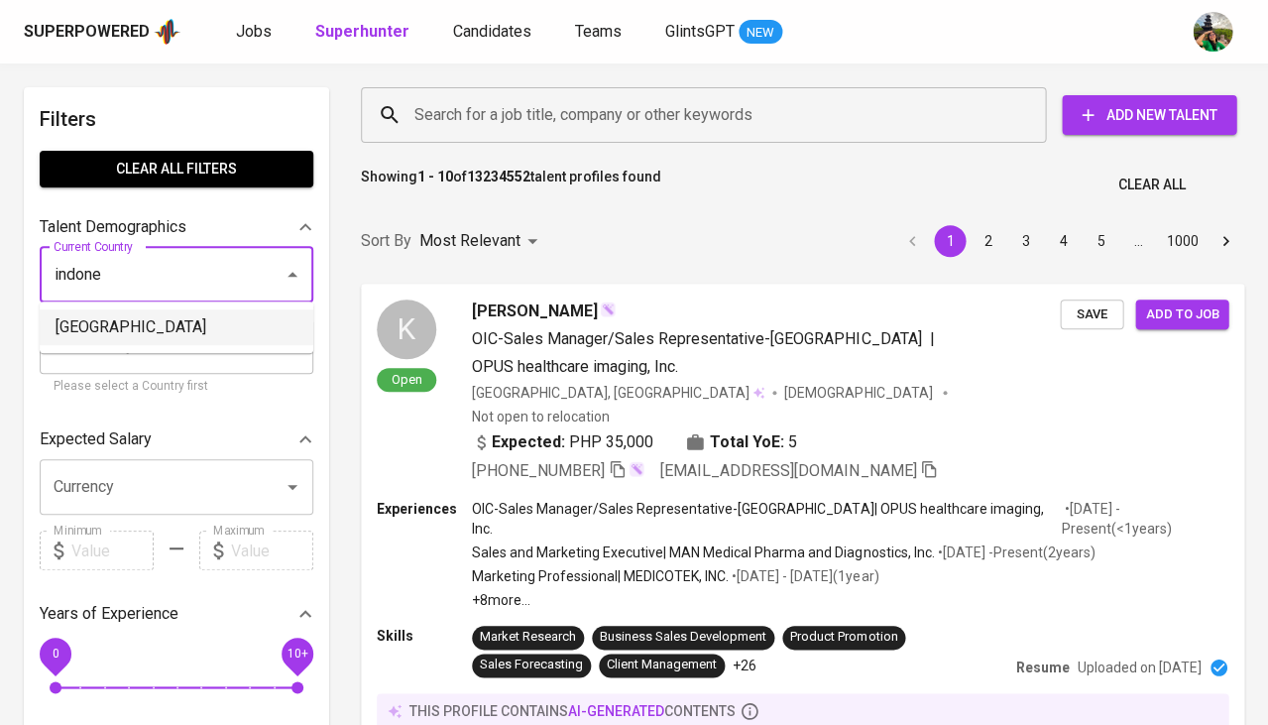
click at [145, 313] on li "[GEOGRAPHIC_DATA]" at bounding box center [177, 327] width 274 height 36
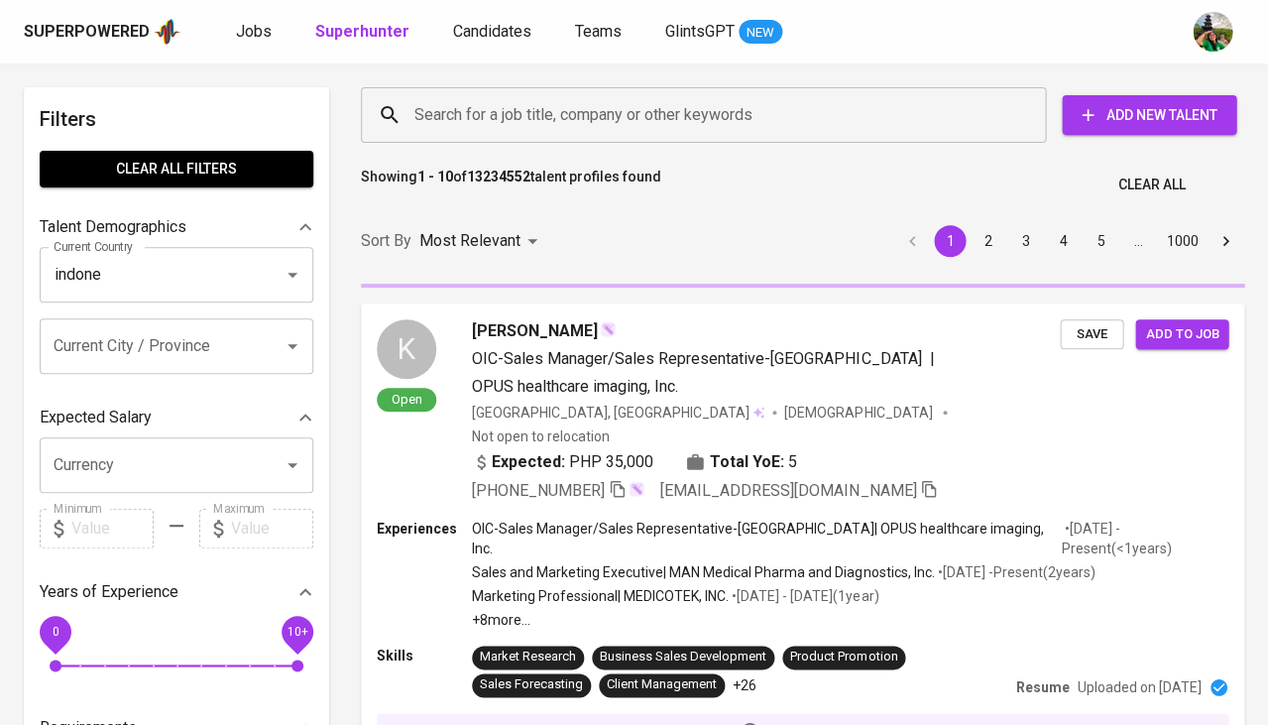
type input "[GEOGRAPHIC_DATA]"
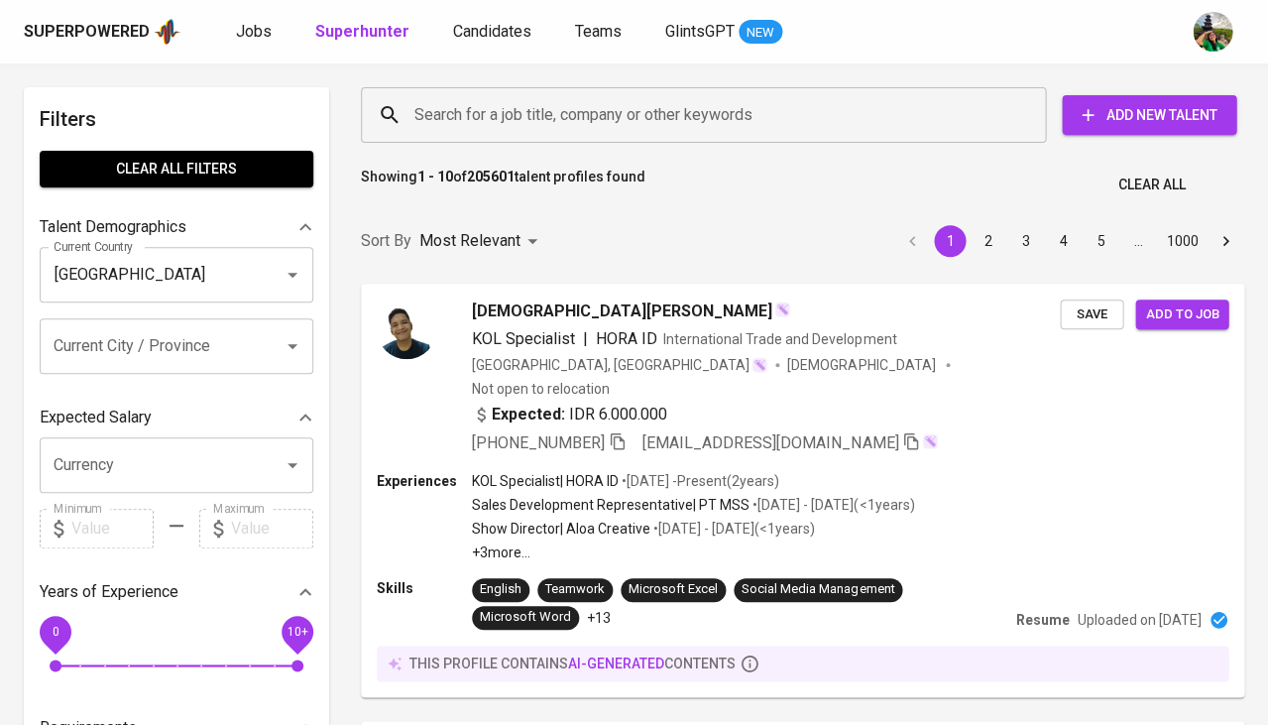
click at [491, 116] on input "Search for a job title, company or other keywords" at bounding box center [709, 115] width 598 height 38
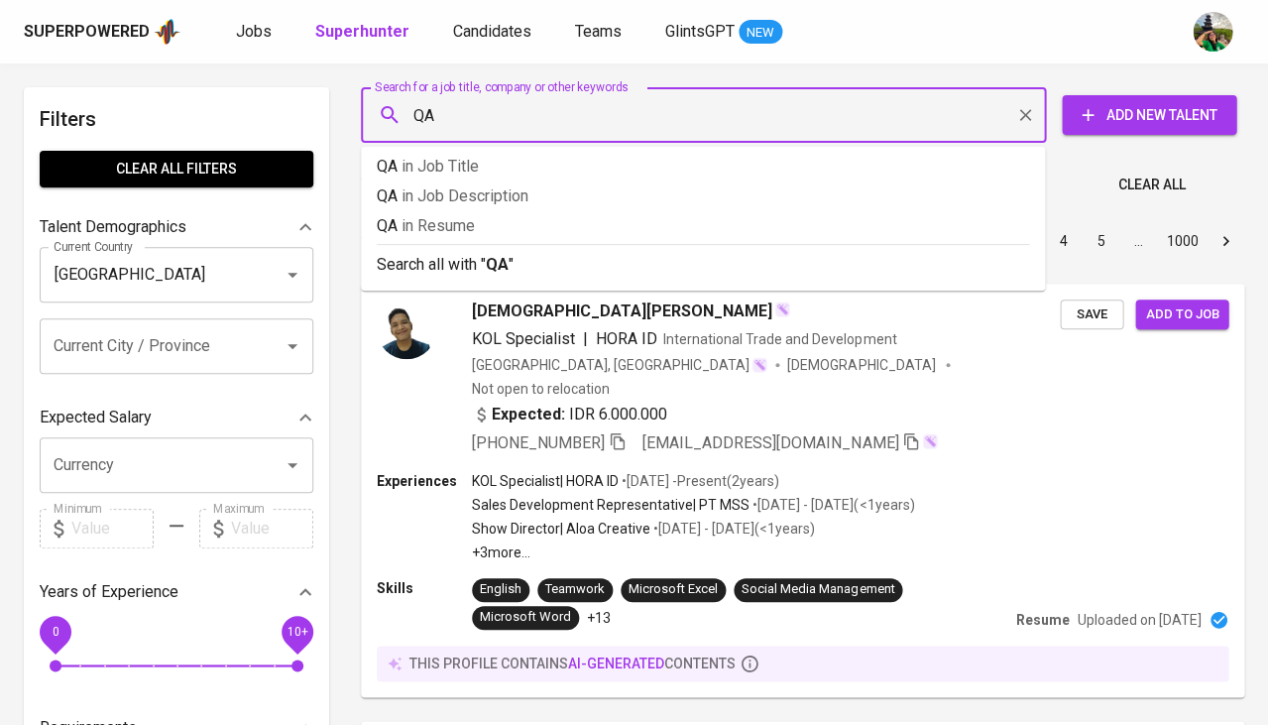
type input "Q"
type input "Python"
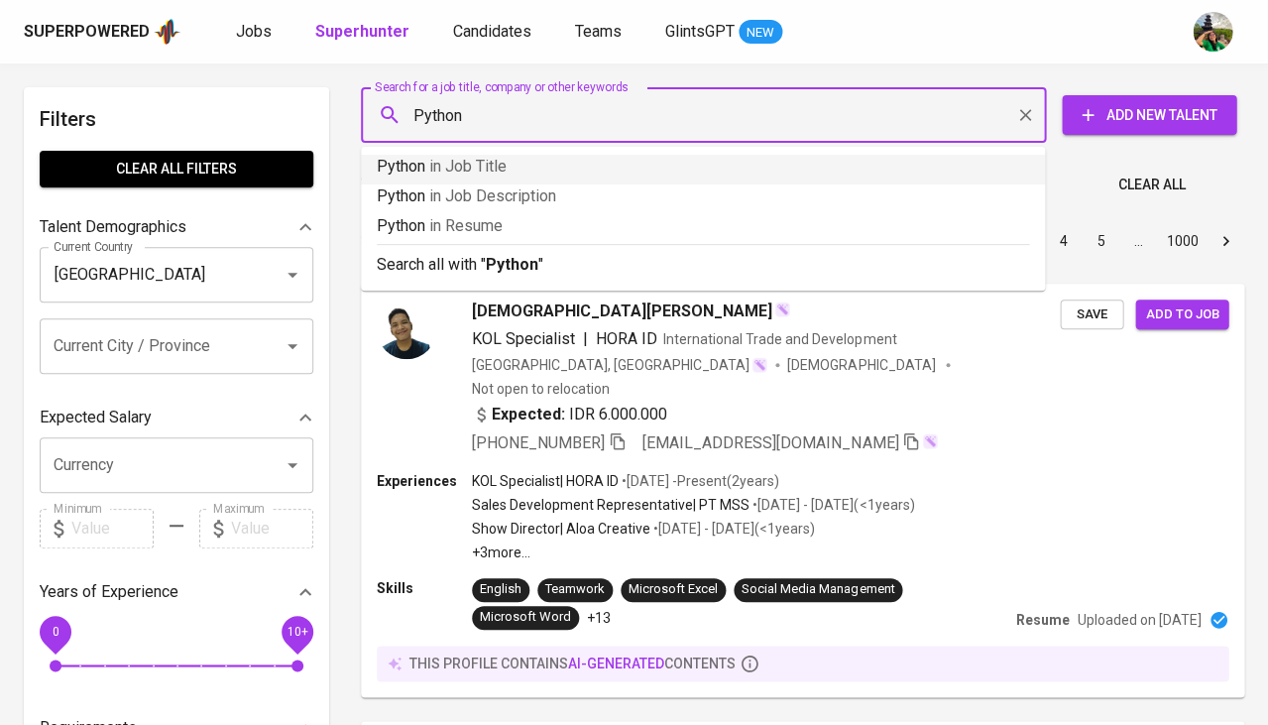
click at [508, 177] on p "Python in Job Title" at bounding box center [703, 167] width 653 height 24
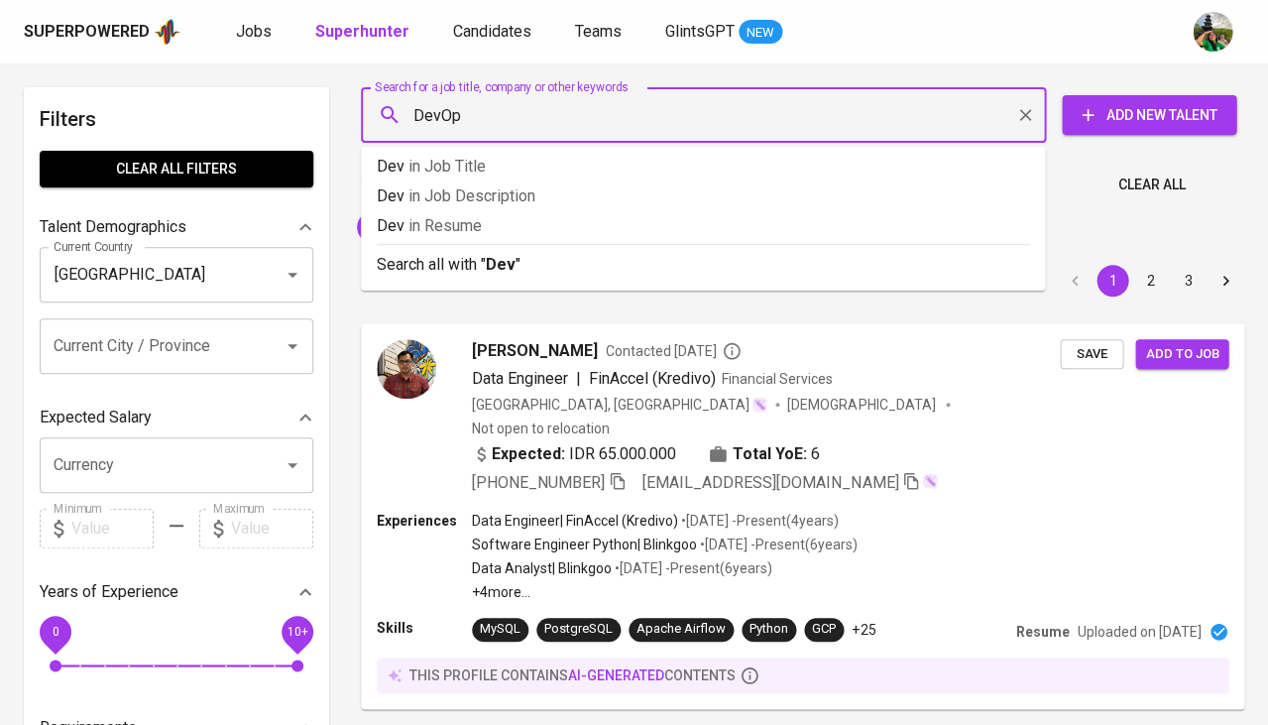
type input "DevOps"
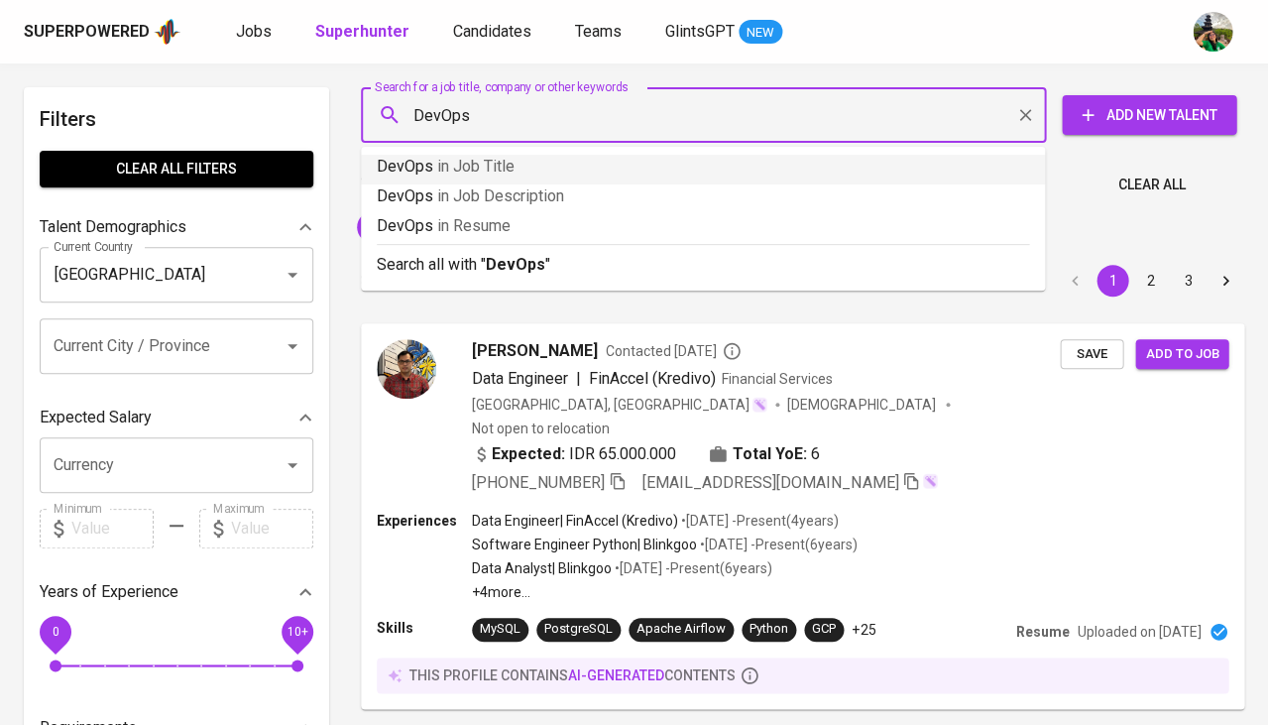
click at [496, 165] on span "in Job Title" at bounding box center [475, 166] width 77 height 19
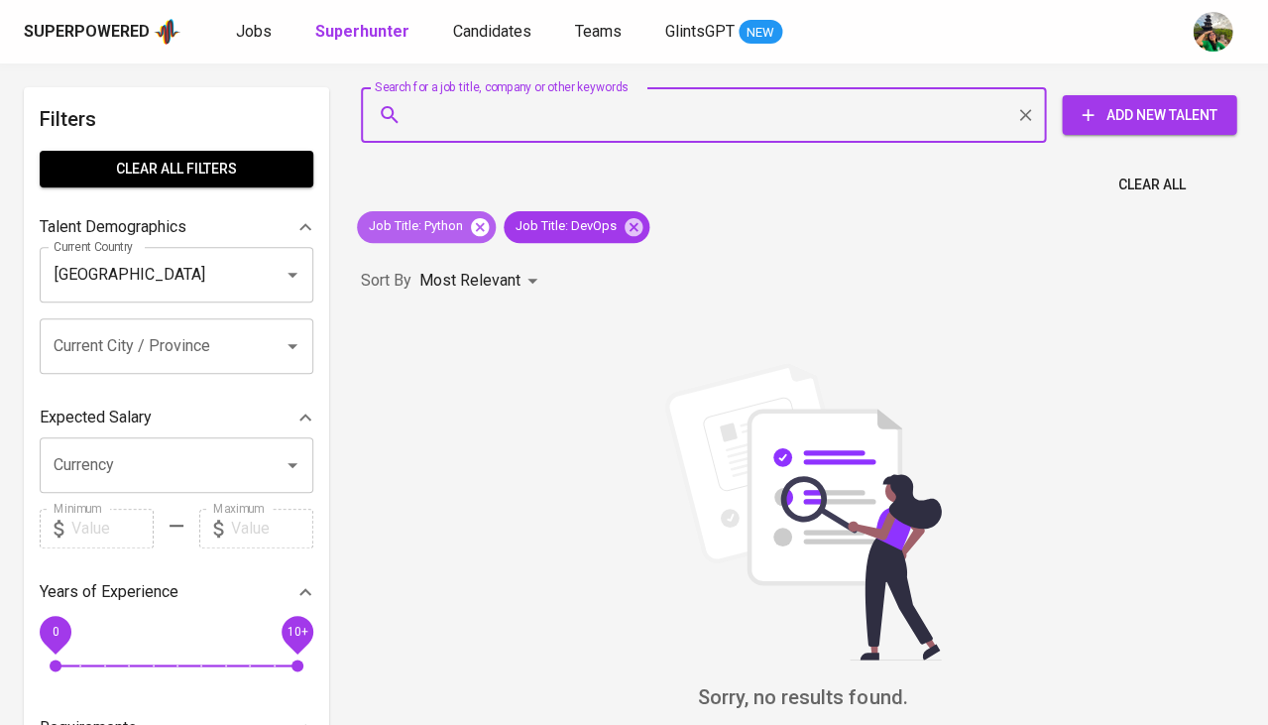
click at [477, 227] on icon at bounding box center [480, 226] width 18 height 18
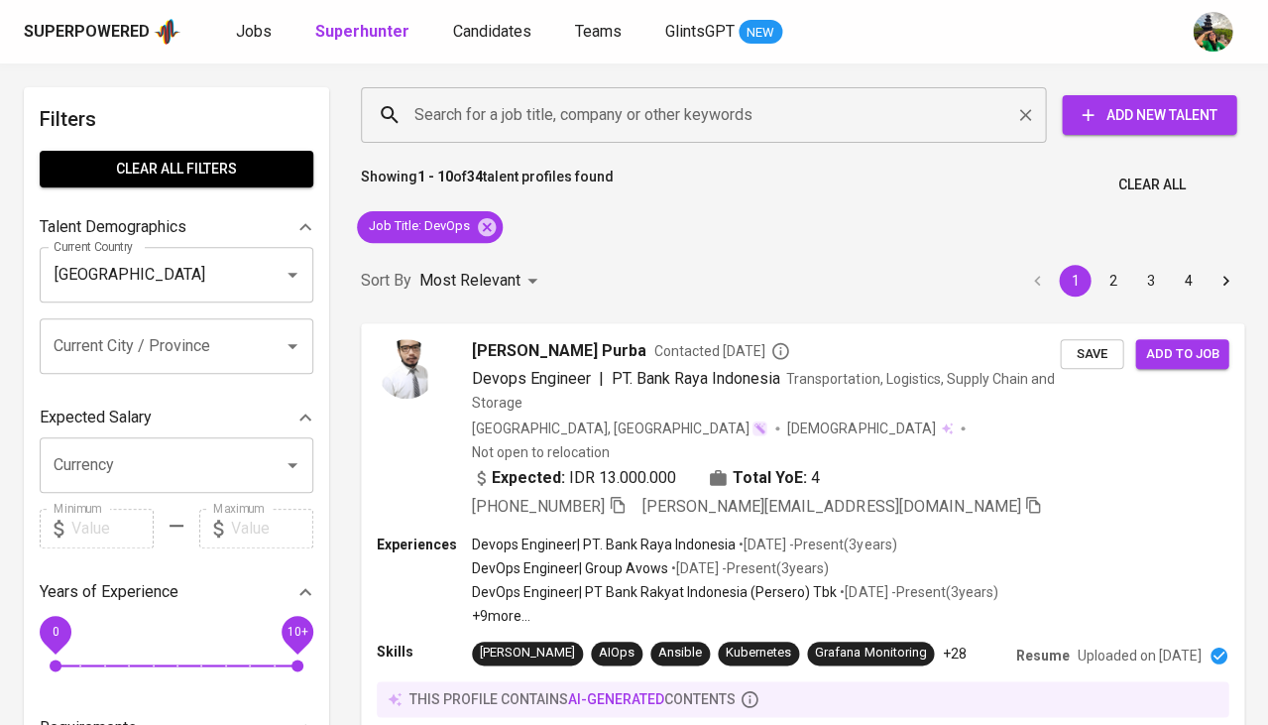
click at [518, 120] on input "Search for a job title, company or other keywords" at bounding box center [709, 115] width 598 height 38
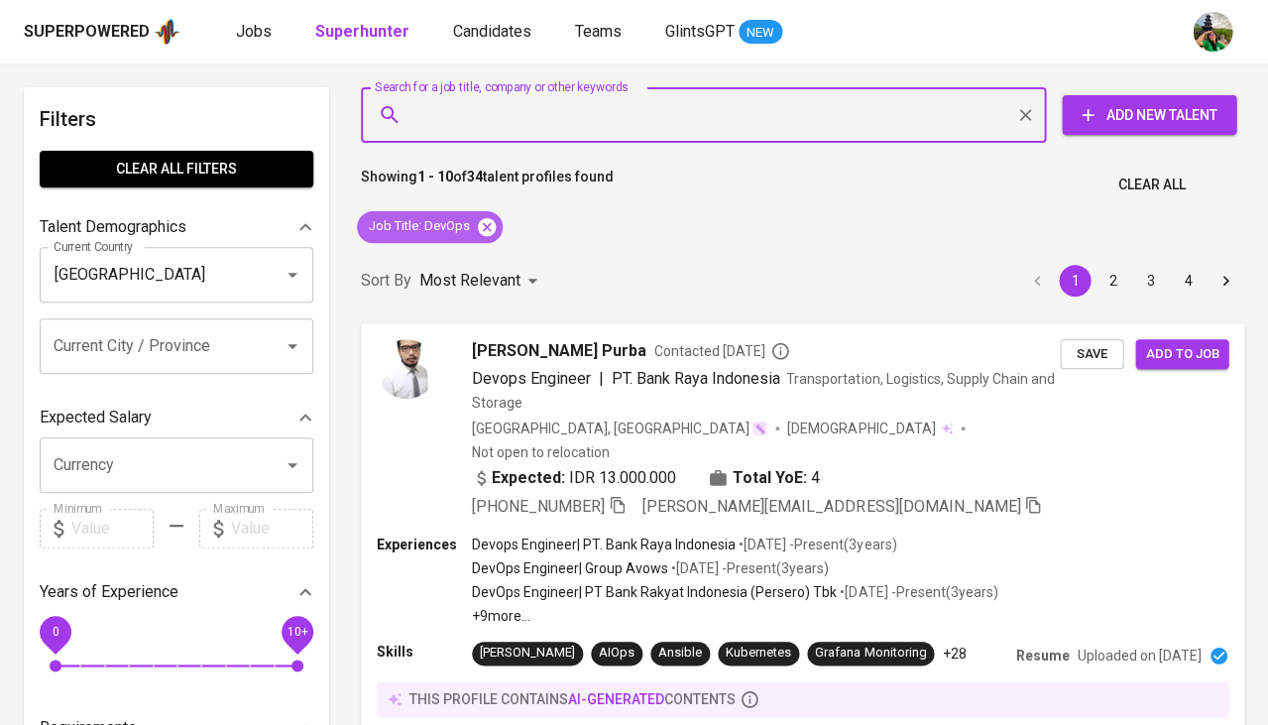
click at [486, 231] on icon at bounding box center [487, 226] width 18 height 18
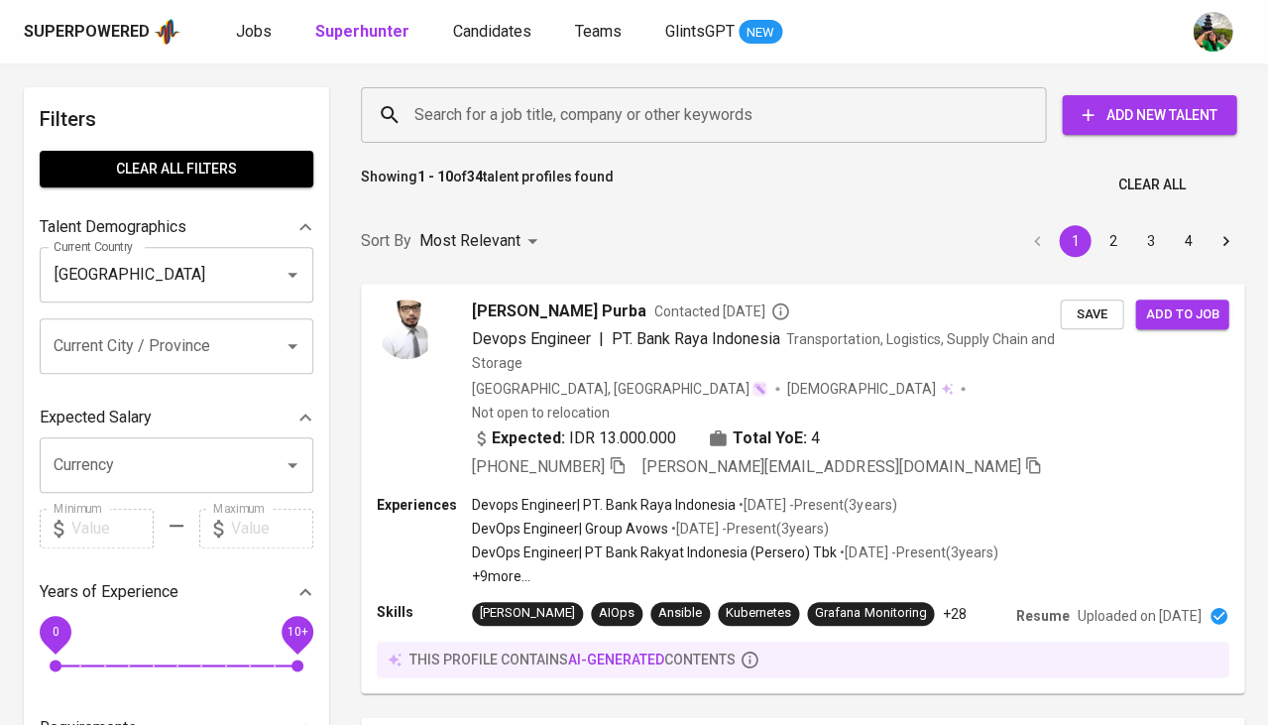
click at [525, 119] on input "Search for a job title, company or other keywords" at bounding box center [709, 115] width 598 height 38
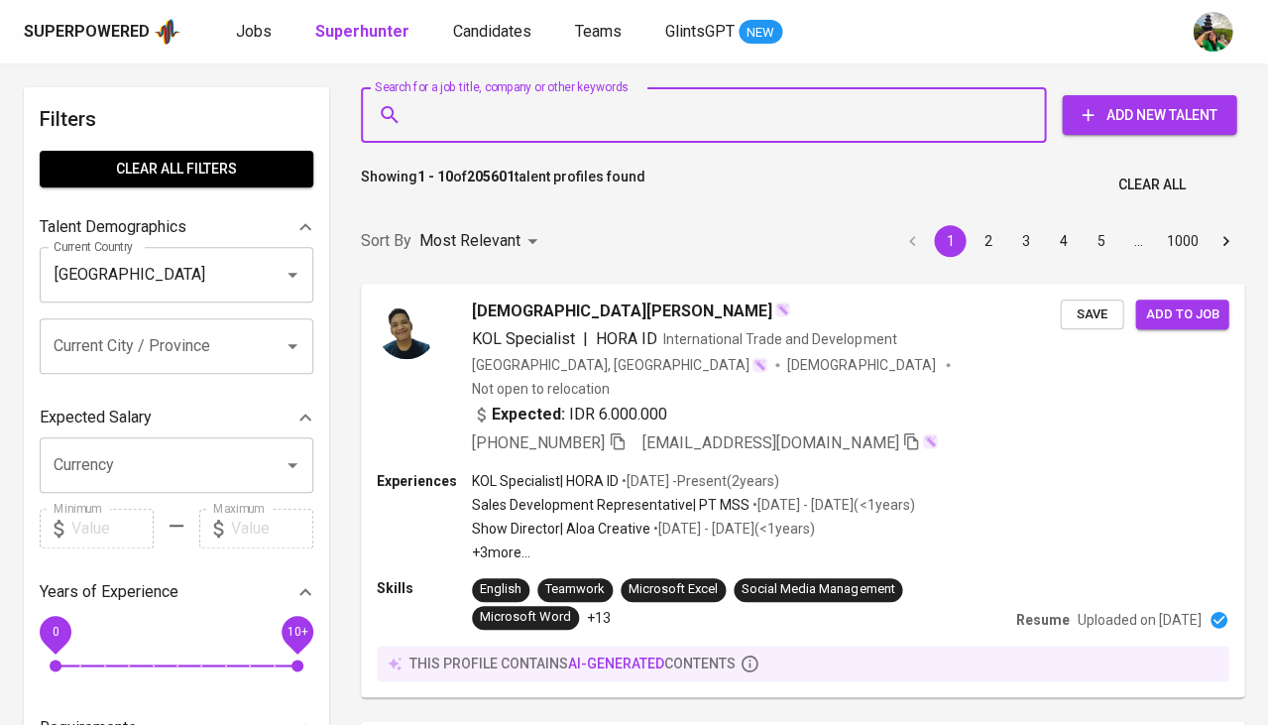
click at [524, 119] on input "Search for a job title, company or other keywords" at bounding box center [709, 115] width 598 height 38
paste input "Site Reliability Engineer"
type input "Site Reliability Engineer"
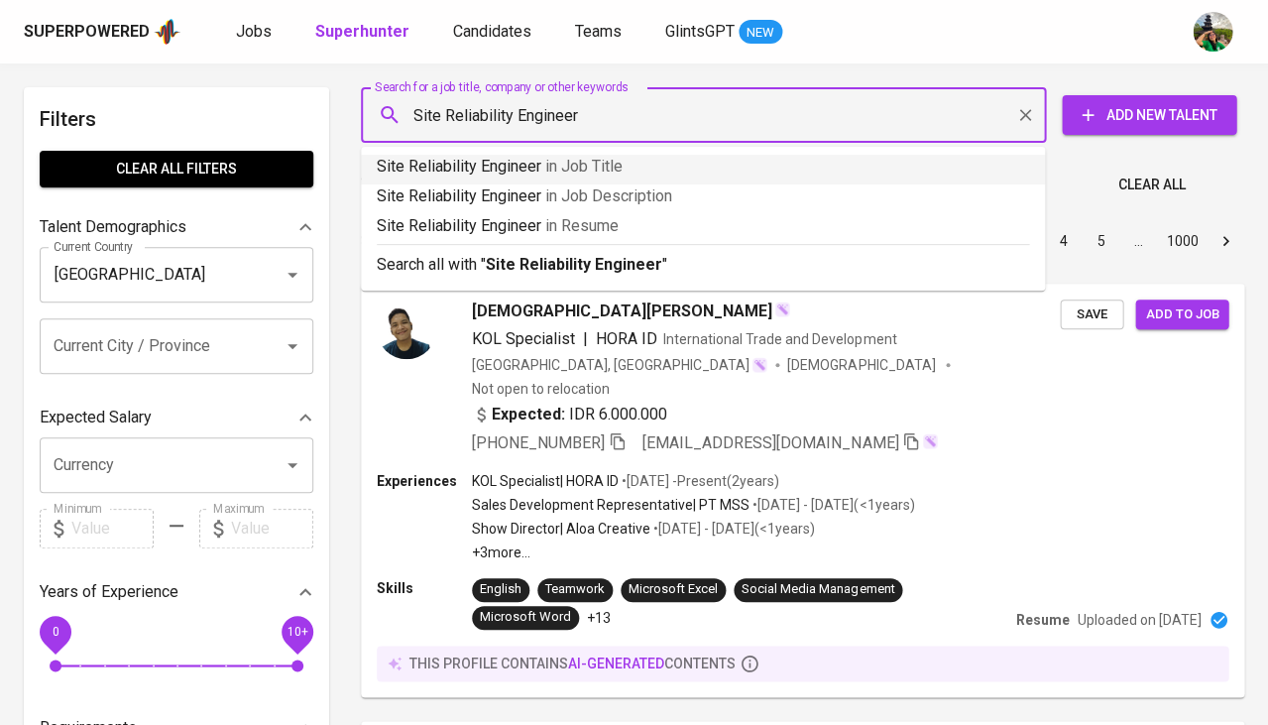
click at [501, 159] on p "Site Reliability Engineer in Job Title" at bounding box center [703, 167] width 653 height 24
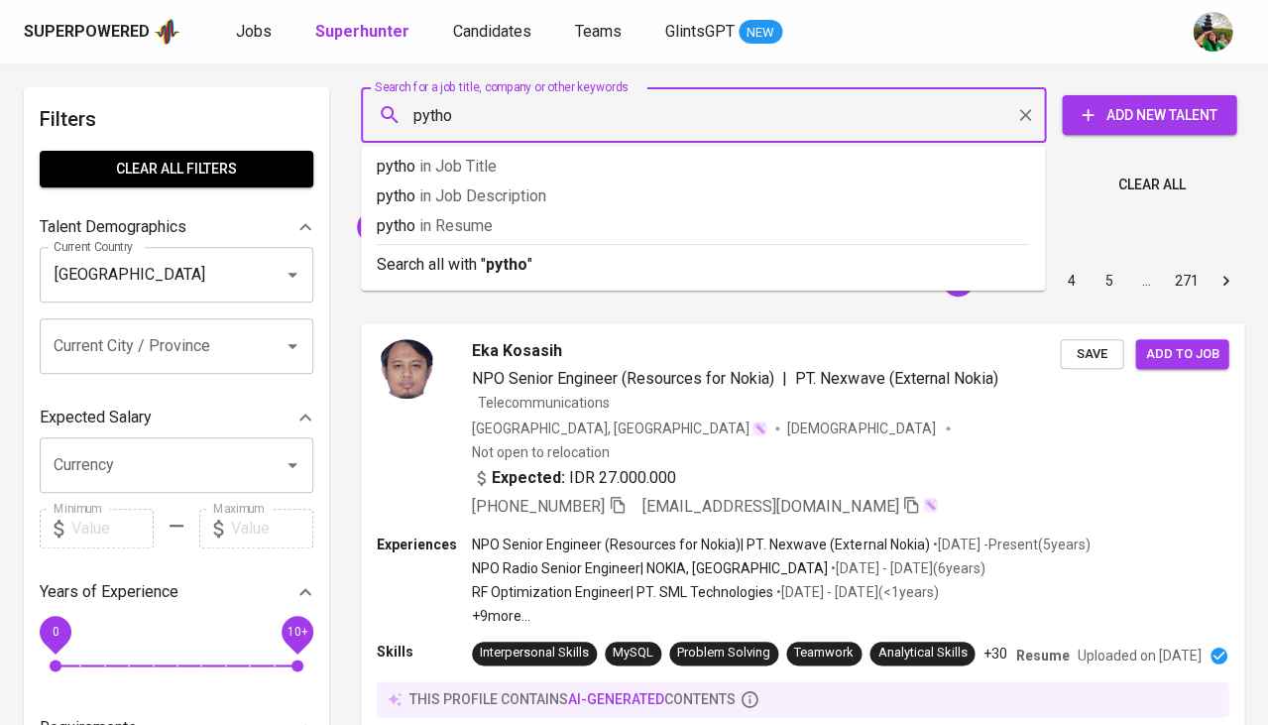
type input "python"
click at [456, 233] on span "in [GEOGRAPHIC_DATA]" at bounding box center [463, 225] width 73 height 19
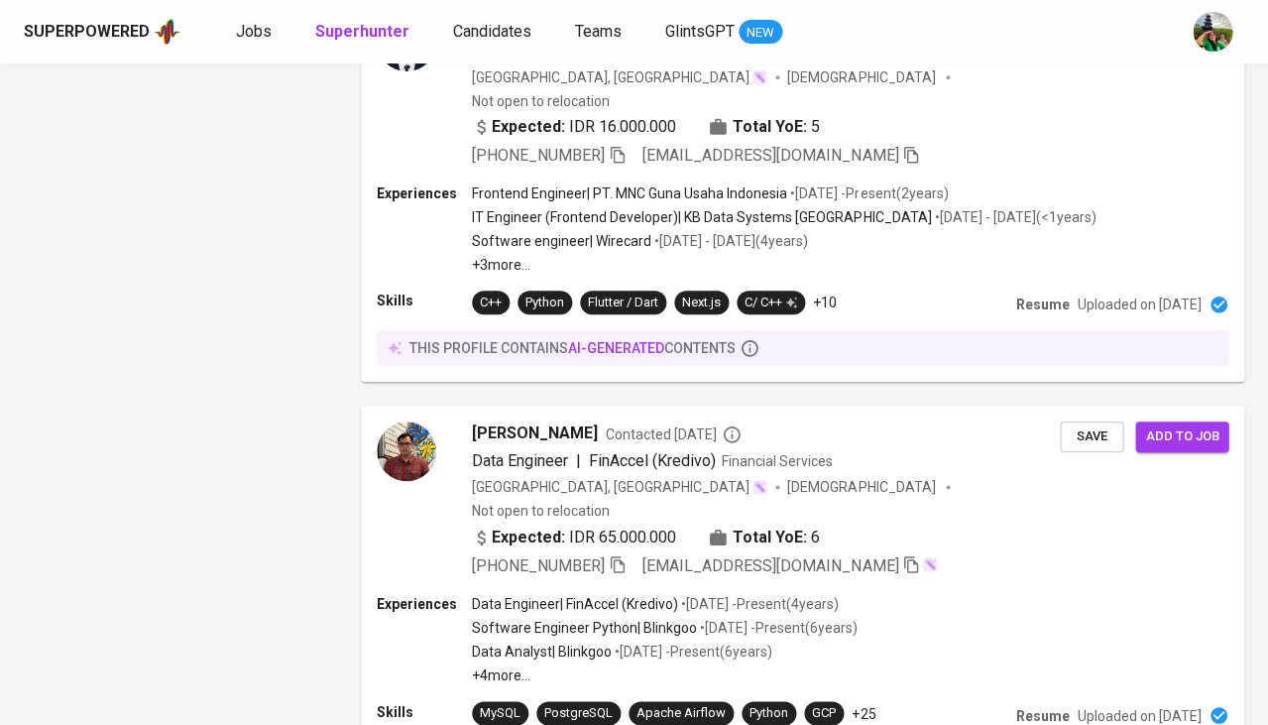
scroll to position [3602, 0]
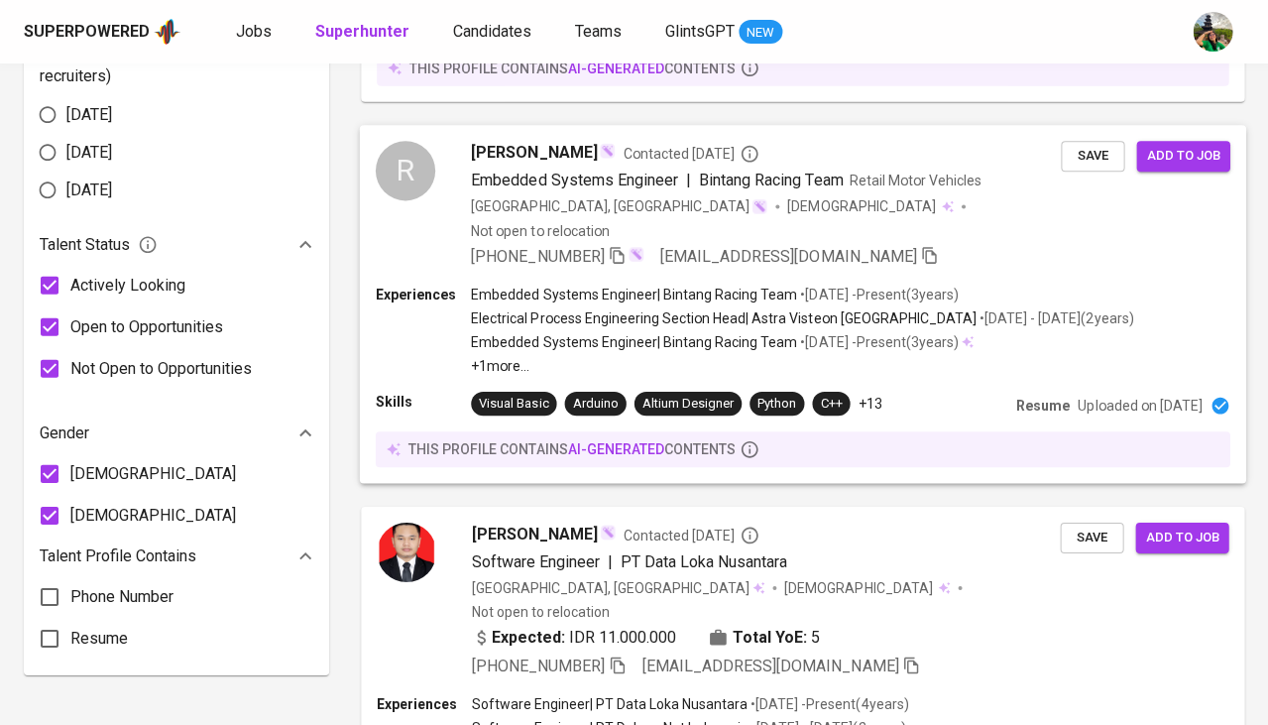
scroll to position [1213, 0]
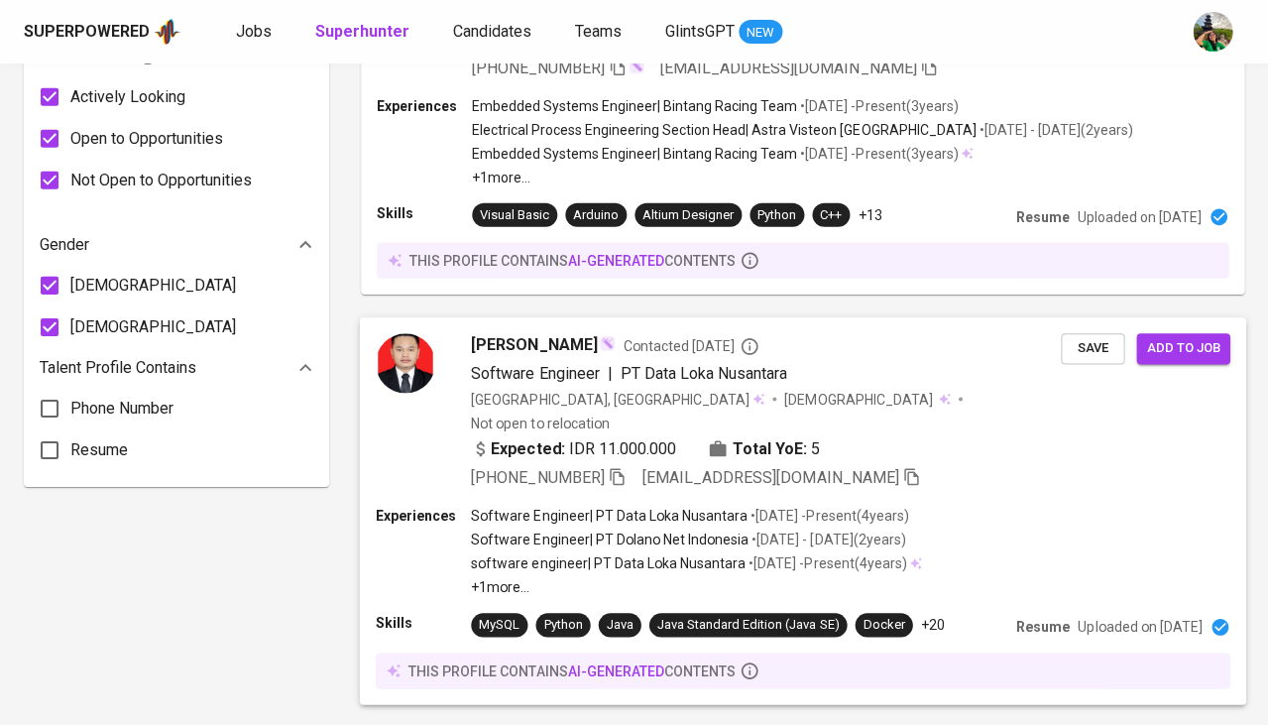
click at [521, 333] on span "[PERSON_NAME]" at bounding box center [534, 345] width 126 height 24
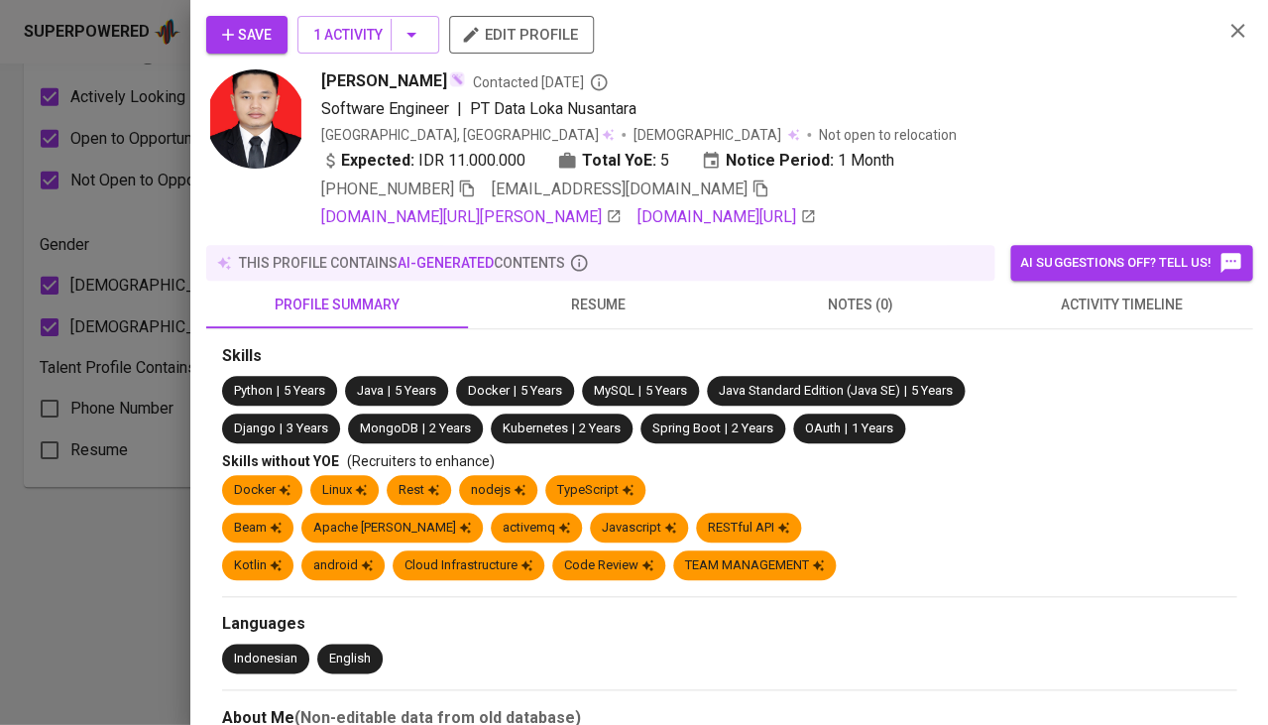
click at [593, 293] on span "resume" at bounding box center [599, 305] width 238 height 25
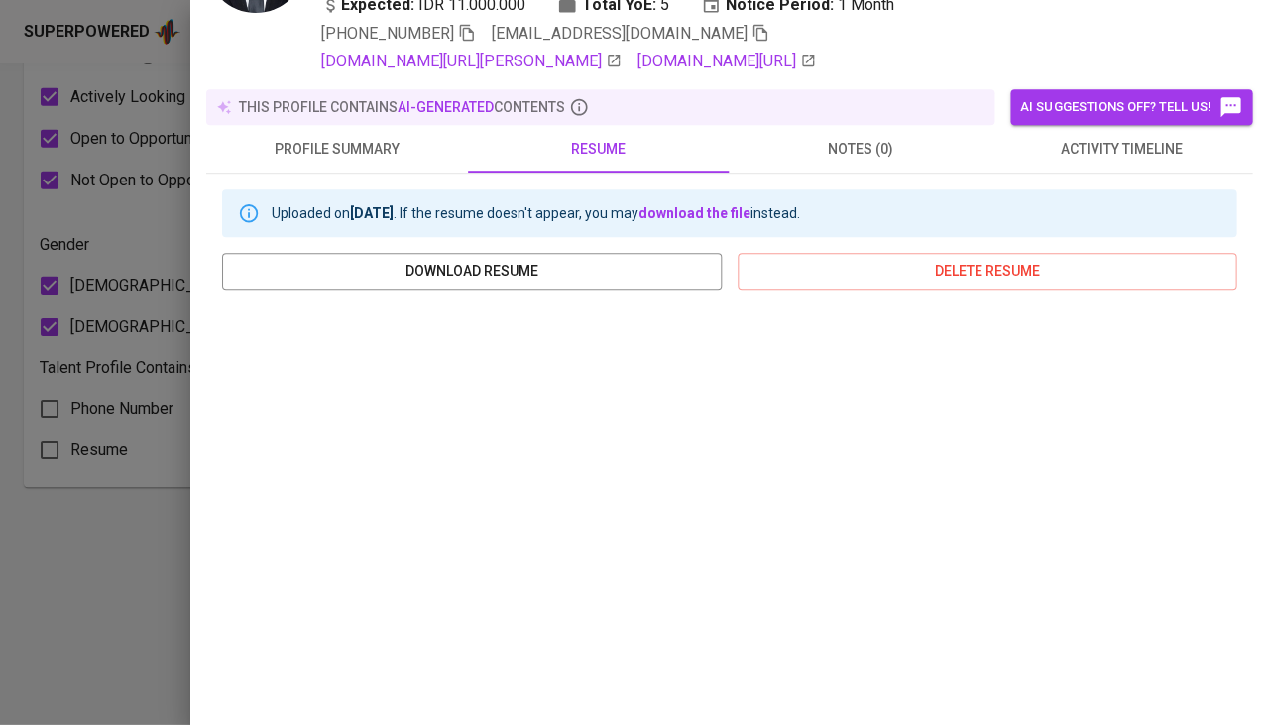
scroll to position [323, 0]
